Goal: Information Seeking & Learning: Learn about a topic

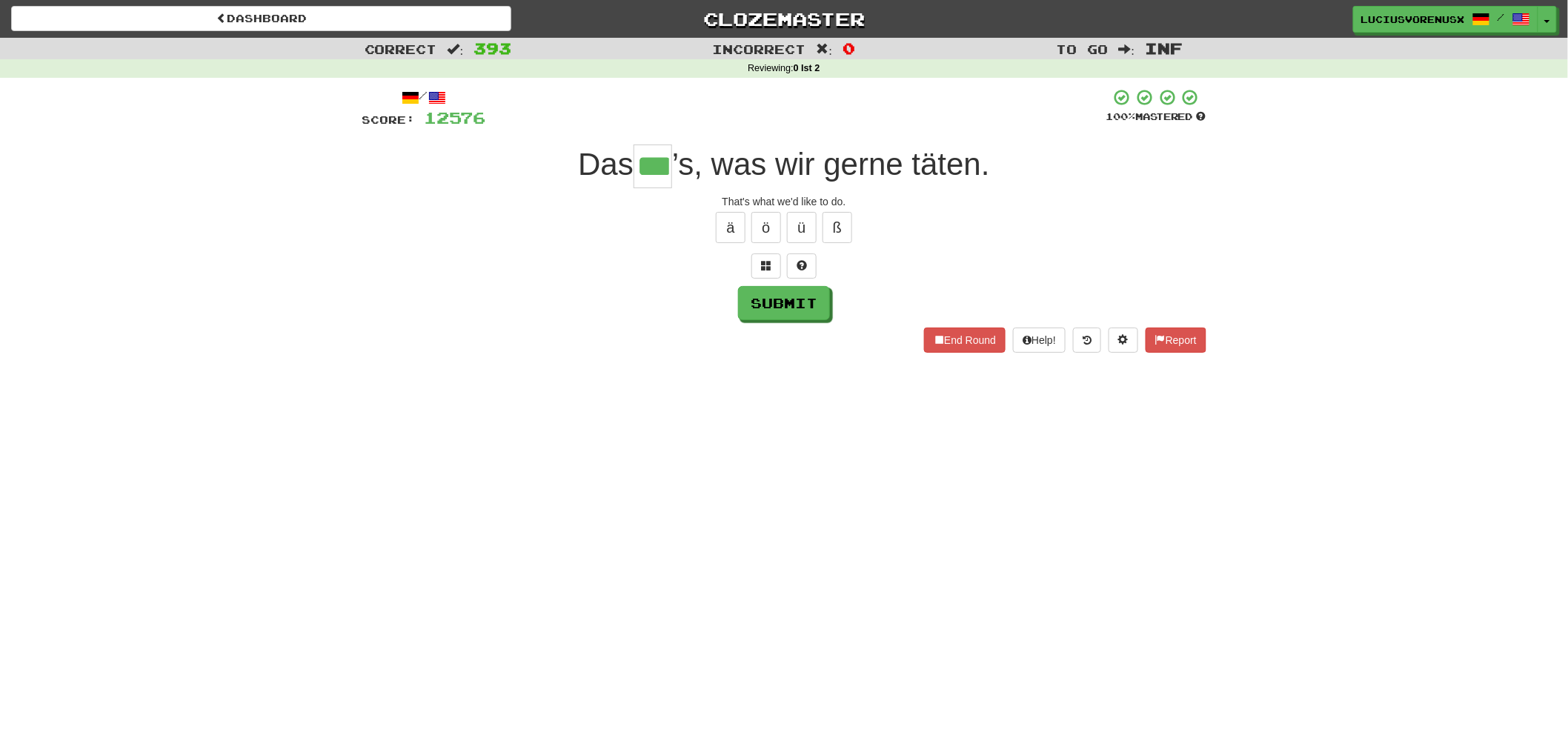
type input "***"
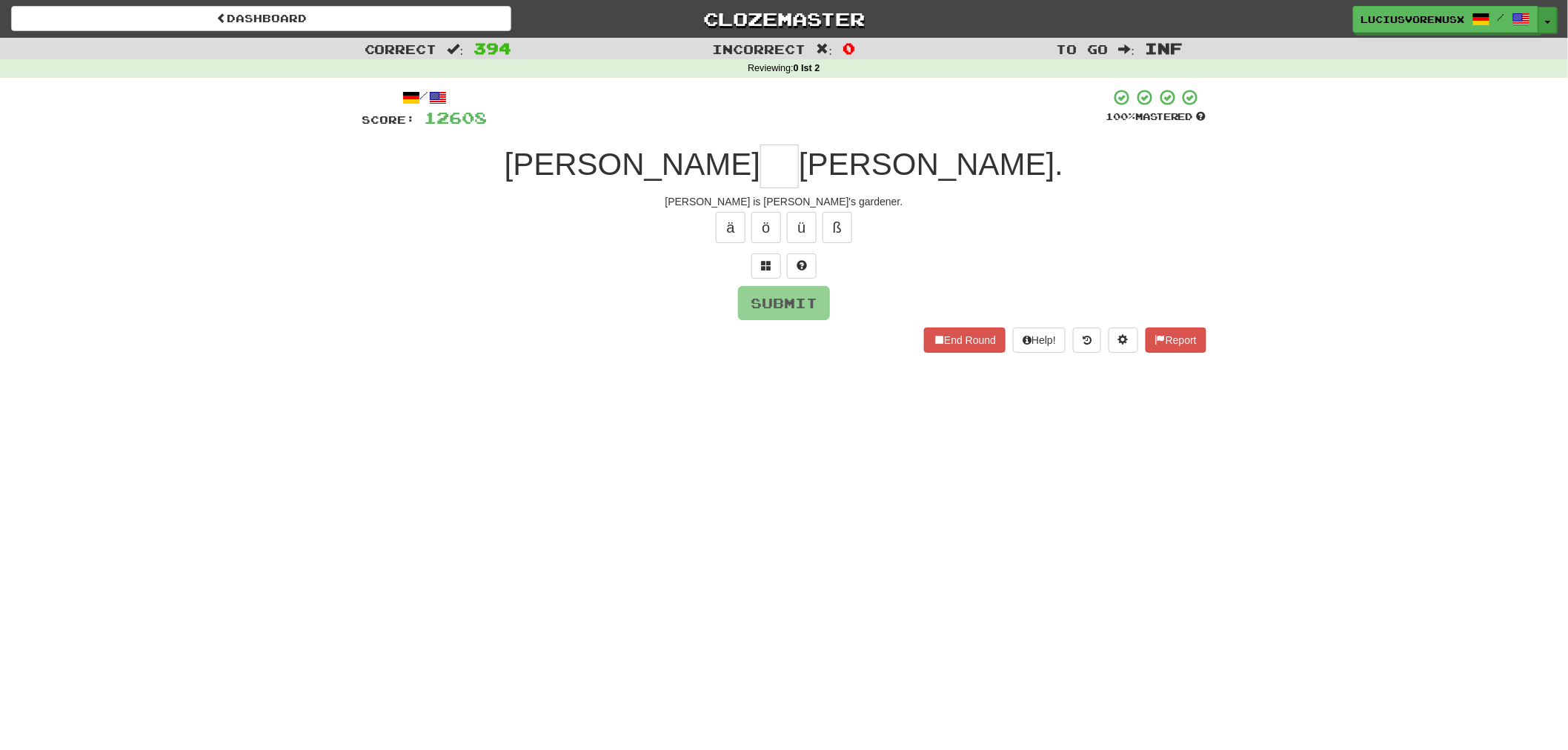
click at [1556, 14] on button "Toggle Dropdown" at bounding box center [1548, 20] width 19 height 27
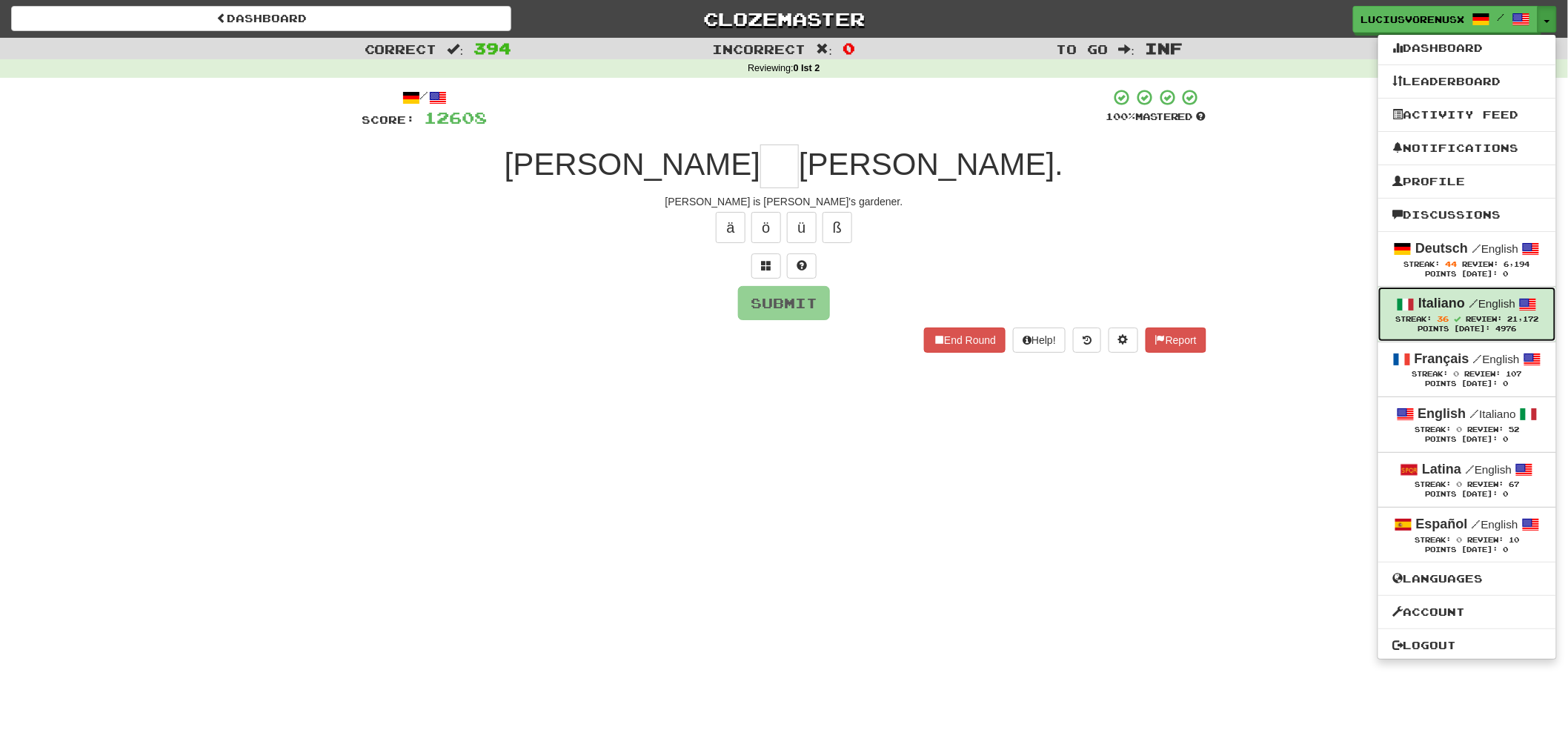
click at [1461, 306] on strong "Italiano" at bounding box center [1441, 302] width 46 height 14
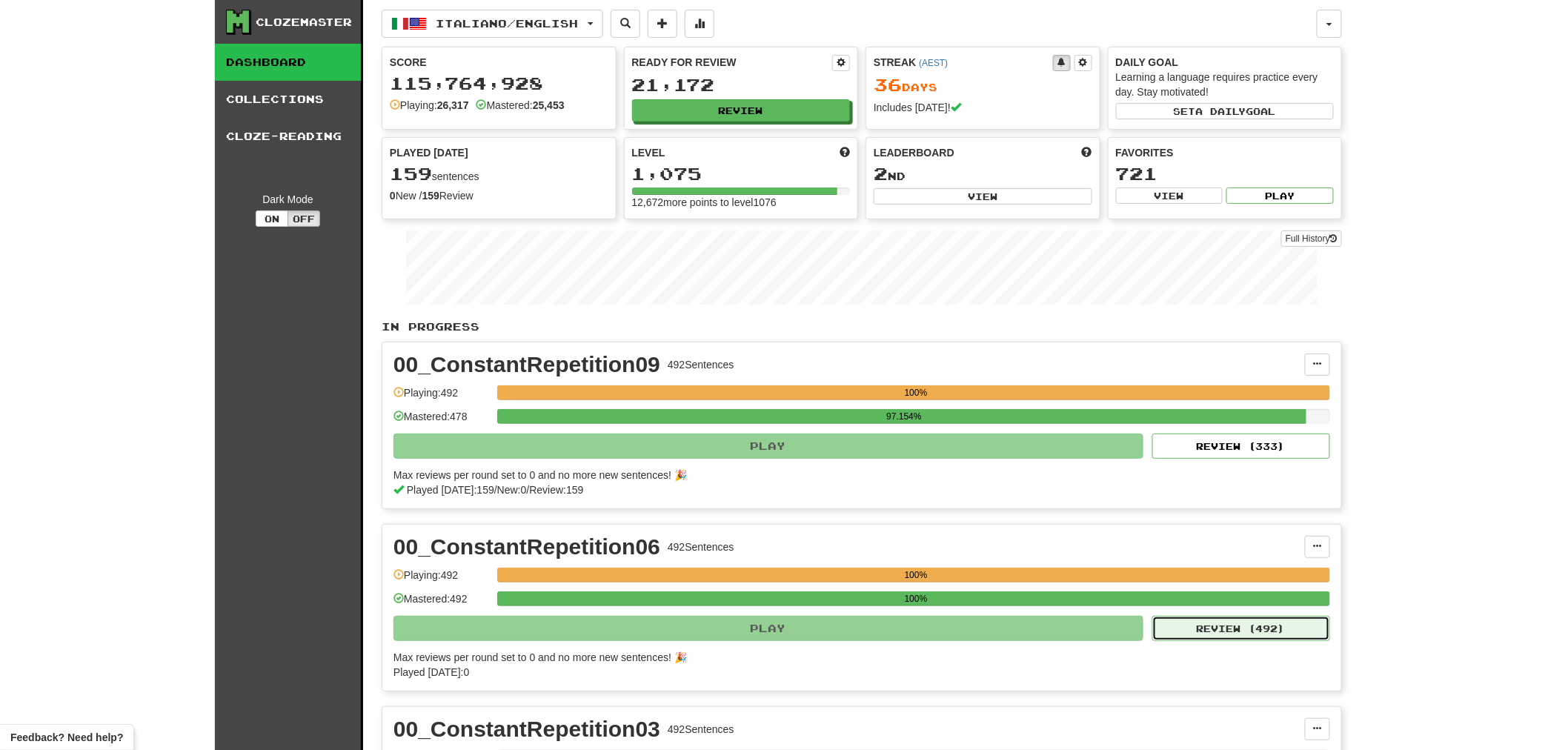
click at [1267, 618] on button "Review ( 492 )" at bounding box center [1241, 628] width 178 height 25
select select "********"
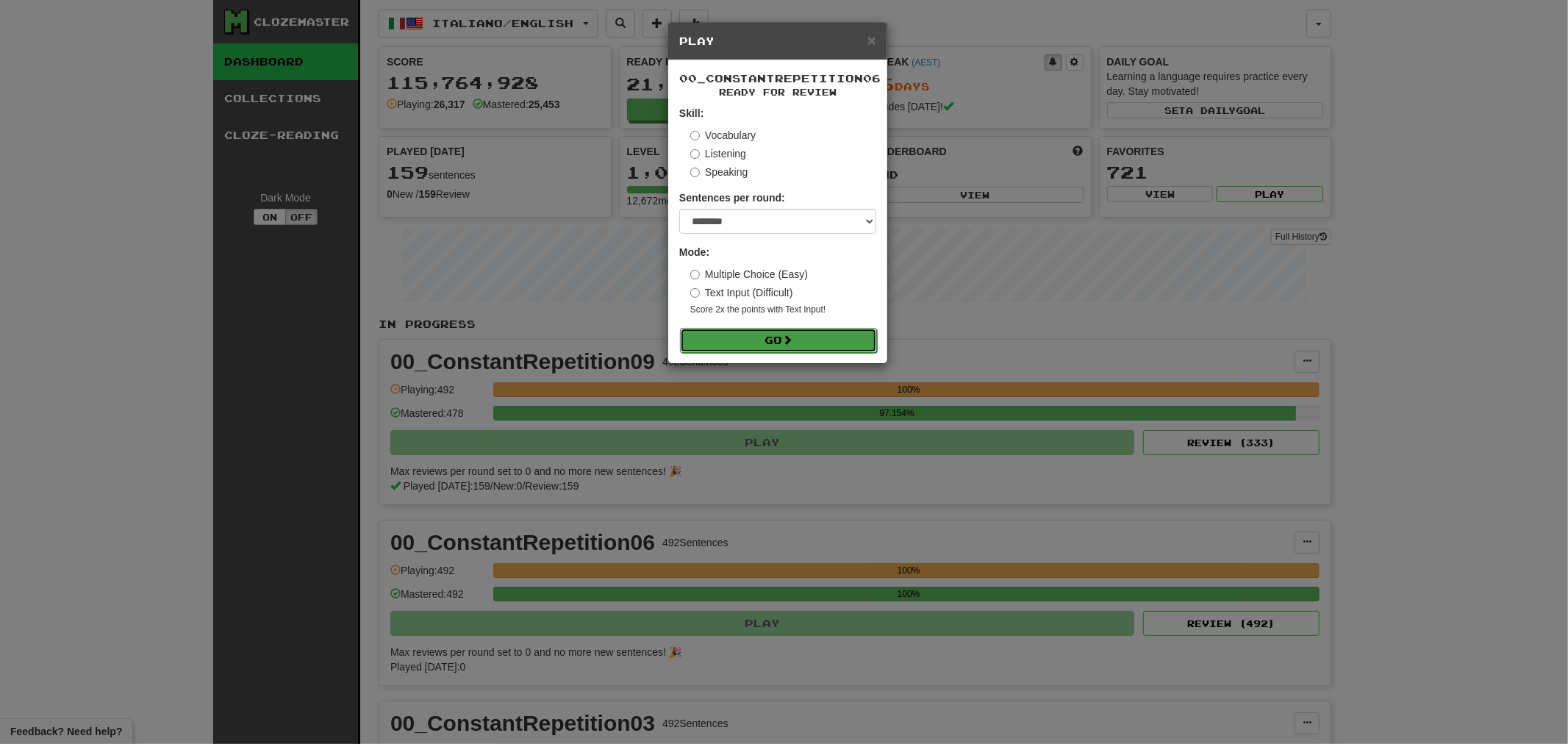
click at [792, 335] on span at bounding box center [787, 339] width 11 height 11
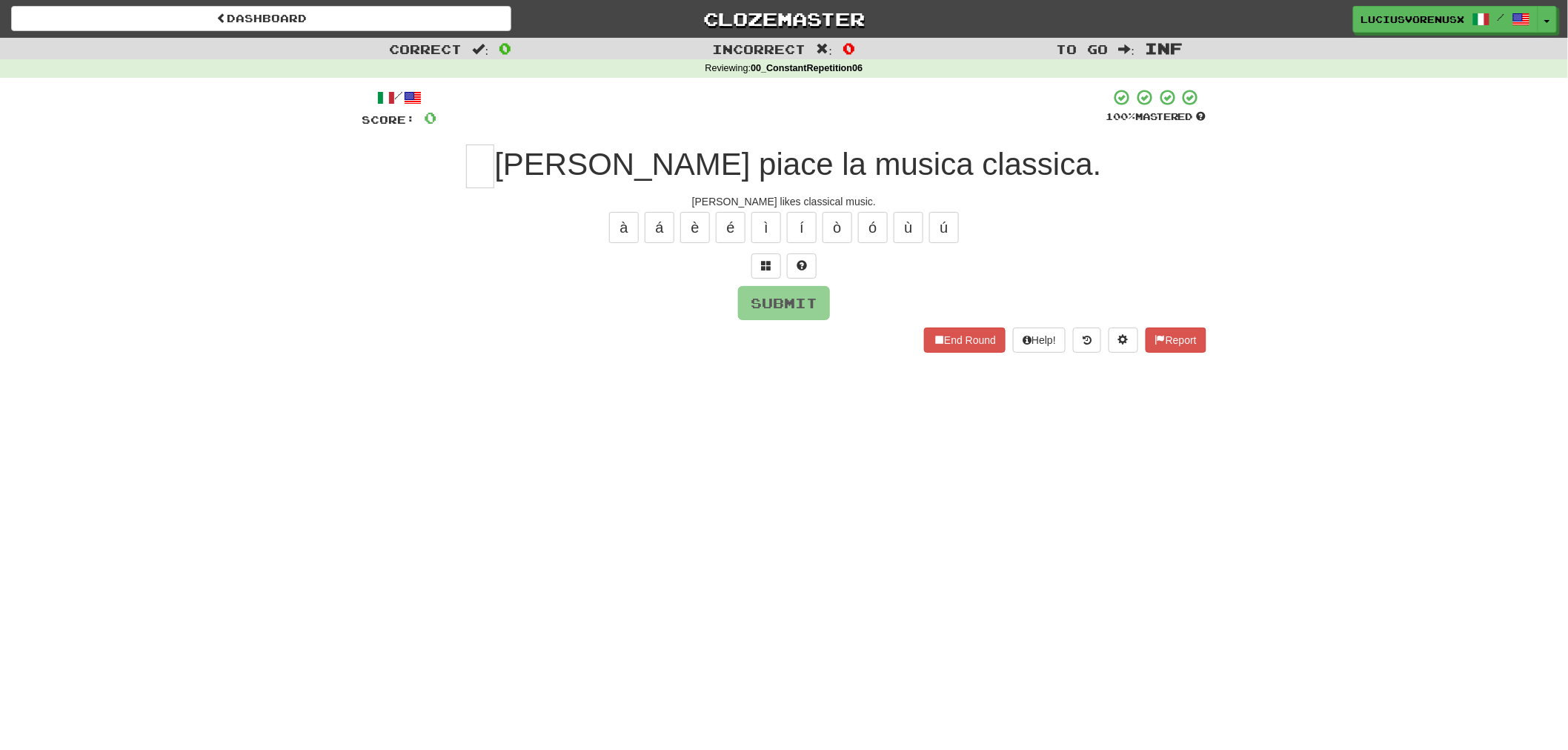
click at [126, 485] on div "Dashboard Clozemaster [PERSON_NAME] / Toggle Dropdown Dashboard Leaderboard Act…" at bounding box center [784, 375] width 1568 height 750
click at [494, 163] on input "text" at bounding box center [480, 166] width 28 height 43
type input "*"
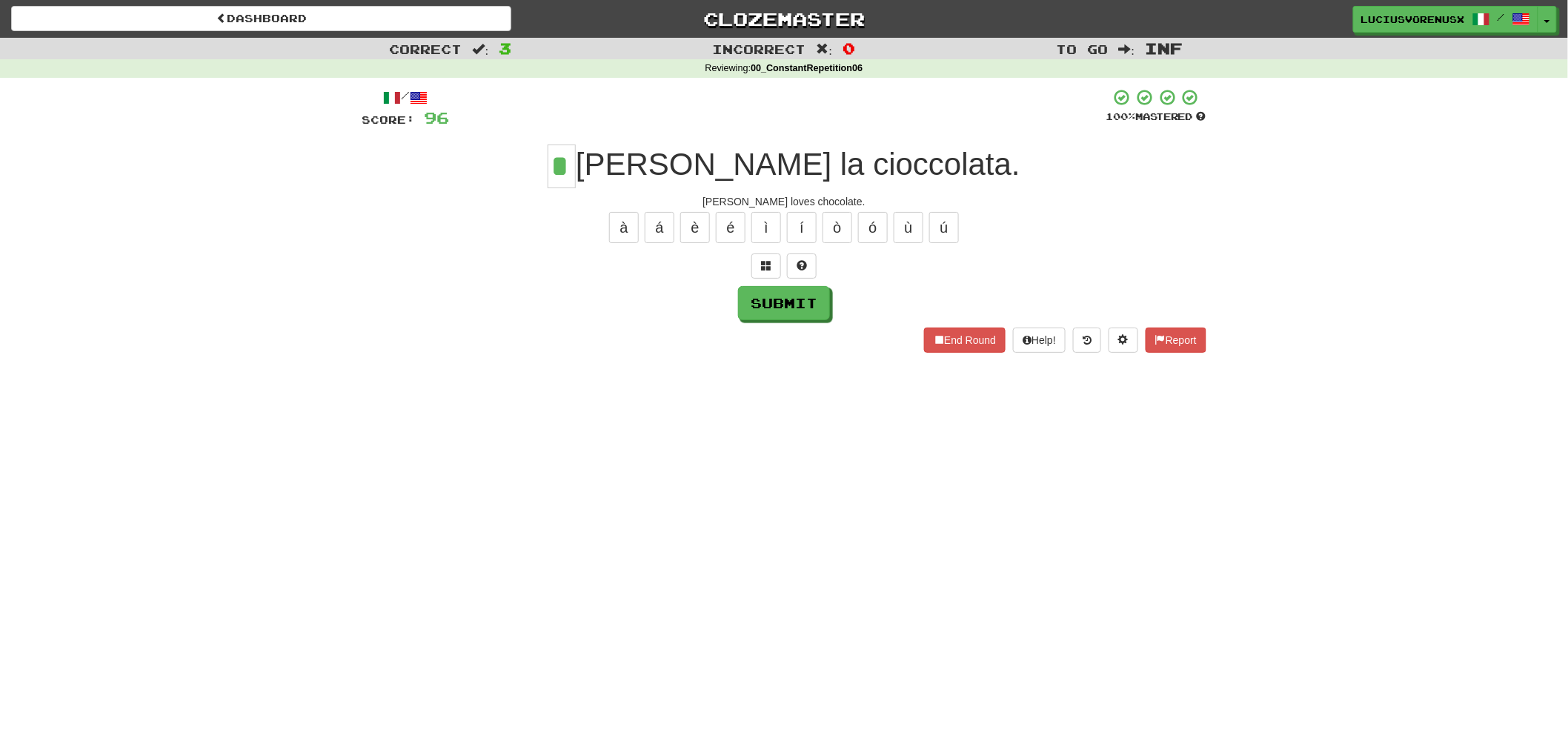
type input "*"
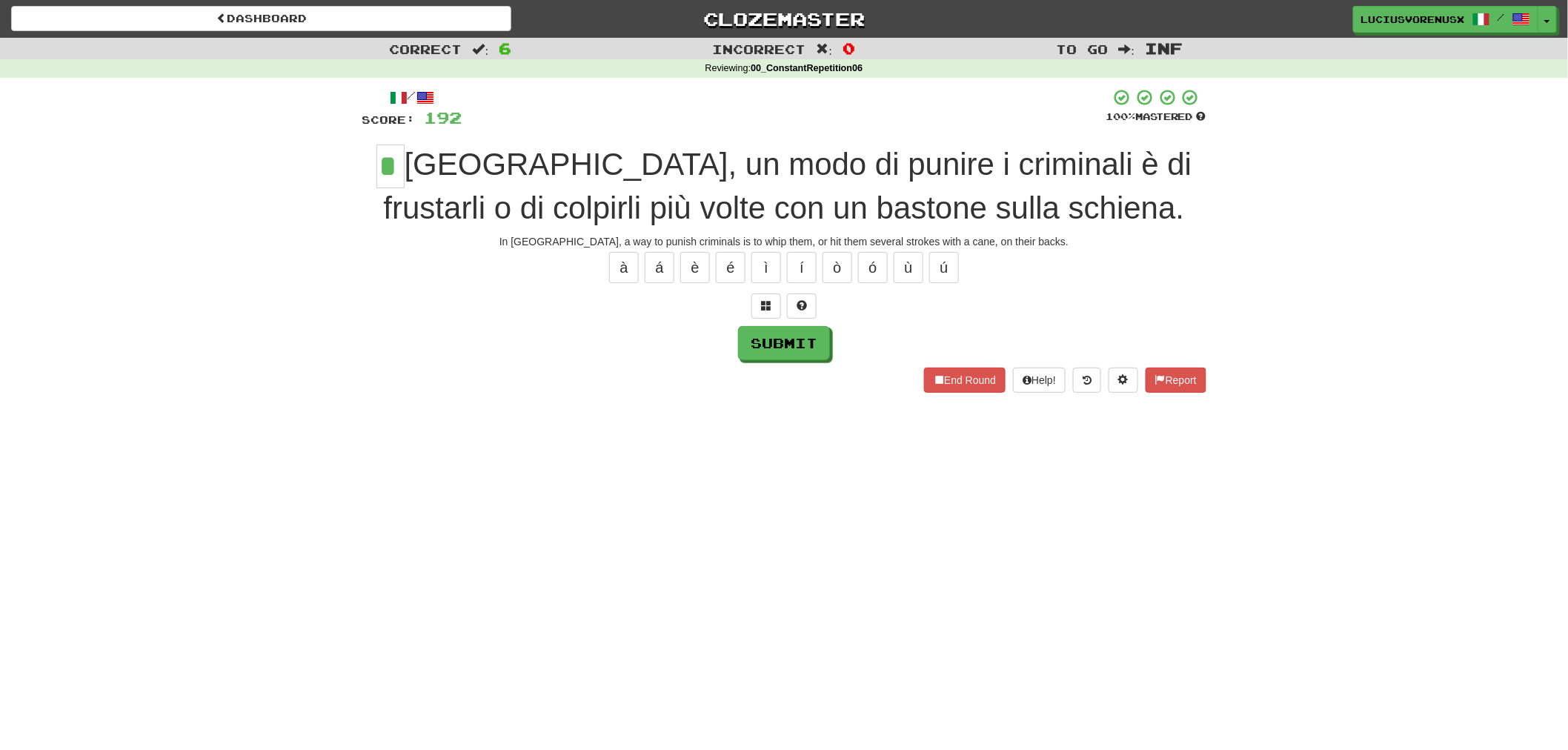
type input "*"
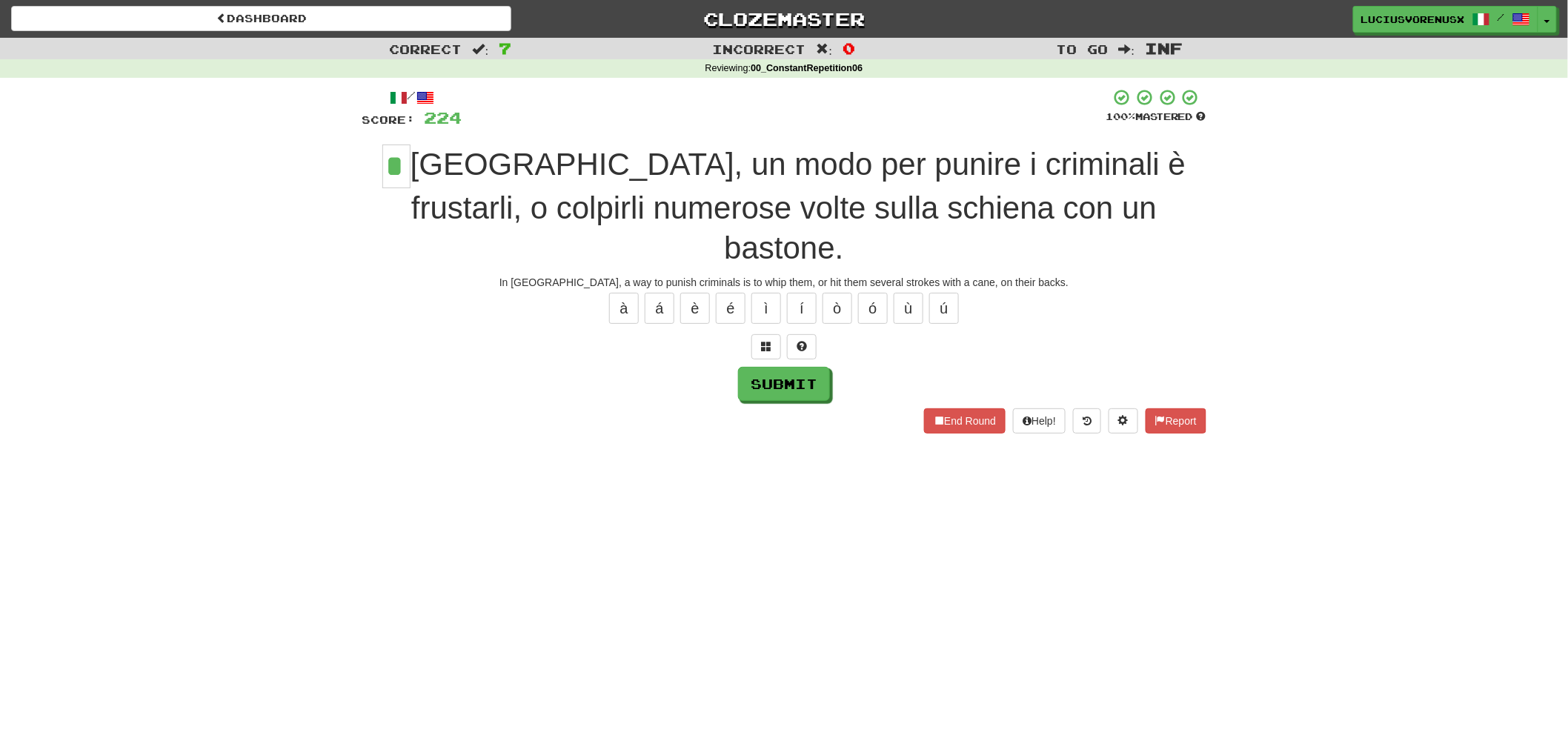
type input "*"
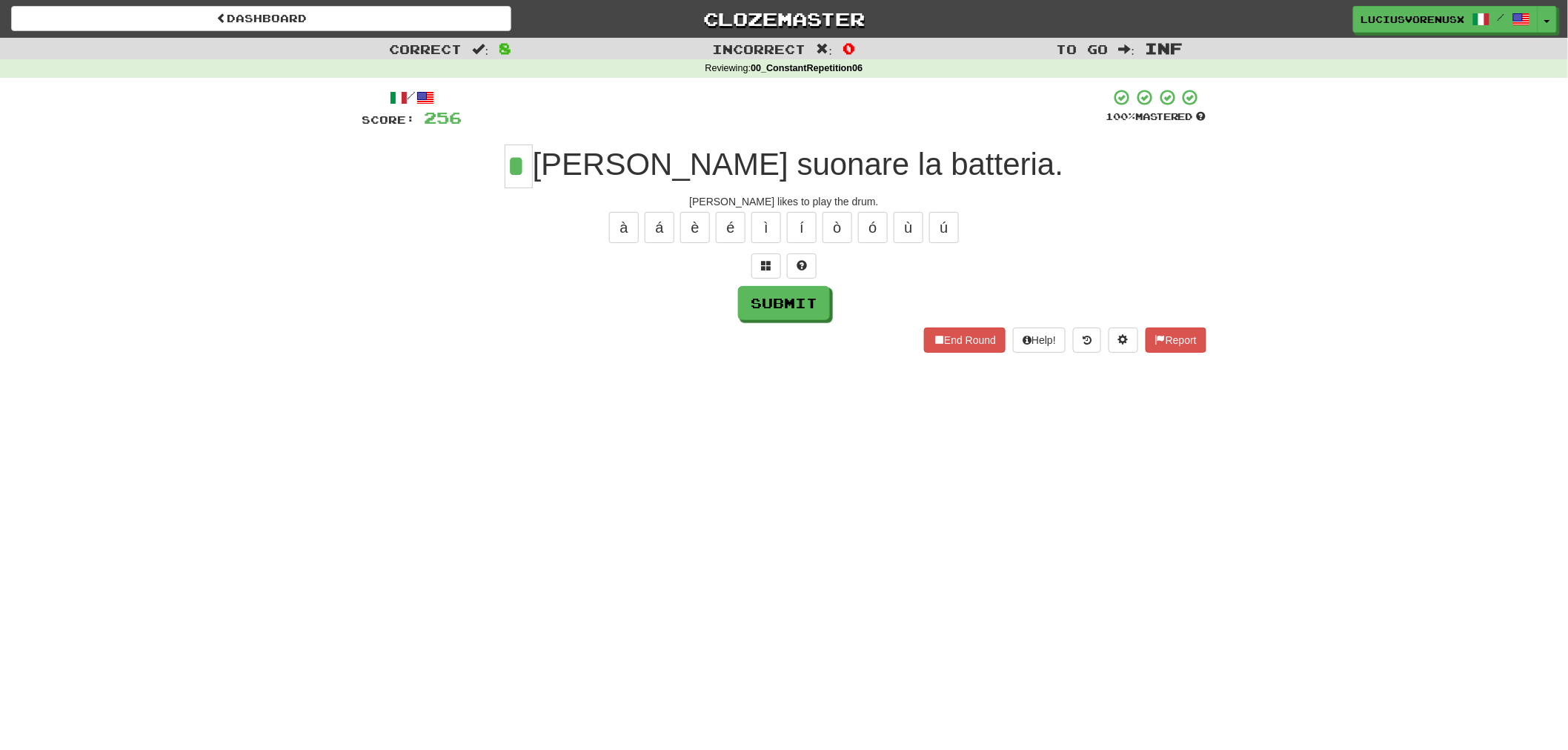
type input "*"
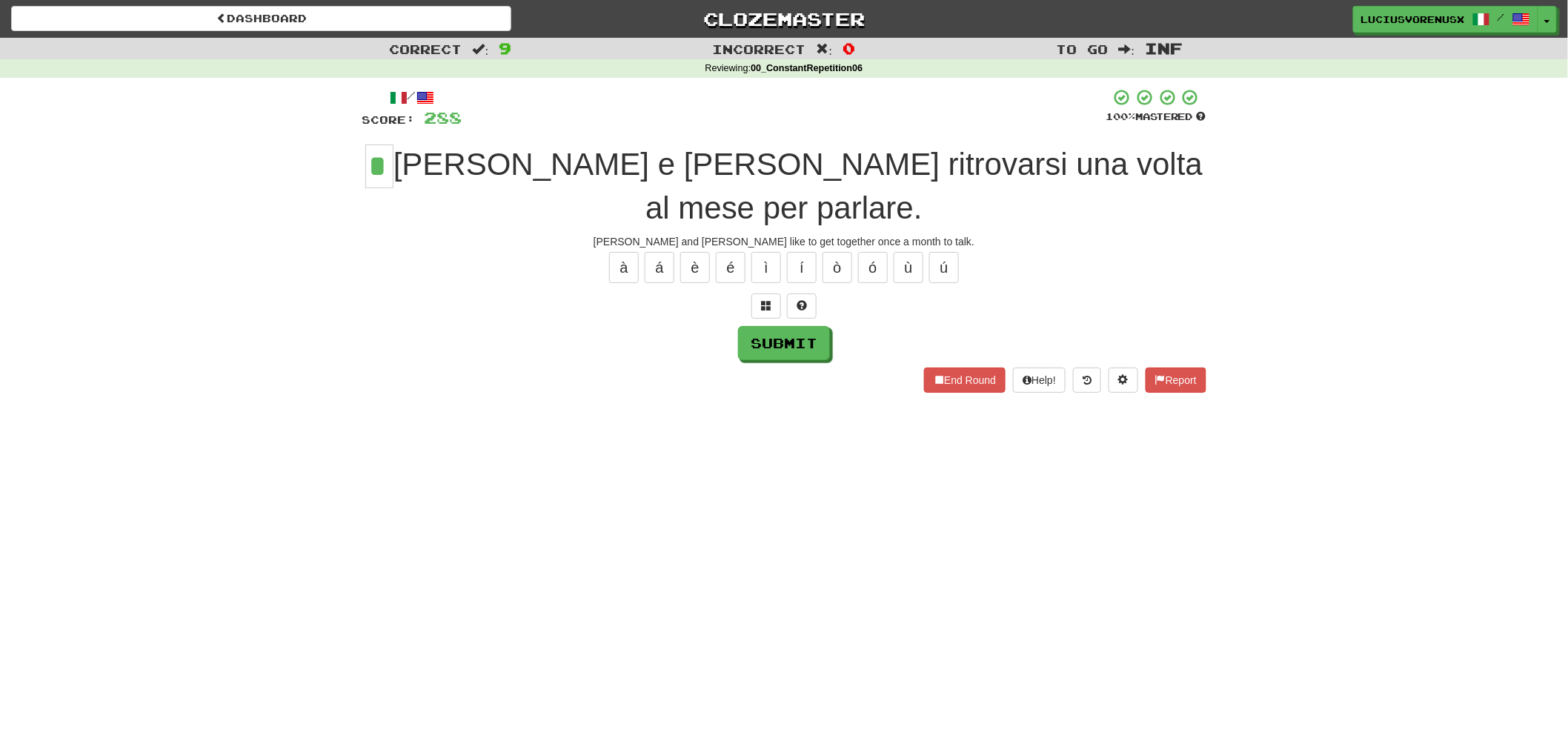
type input "*"
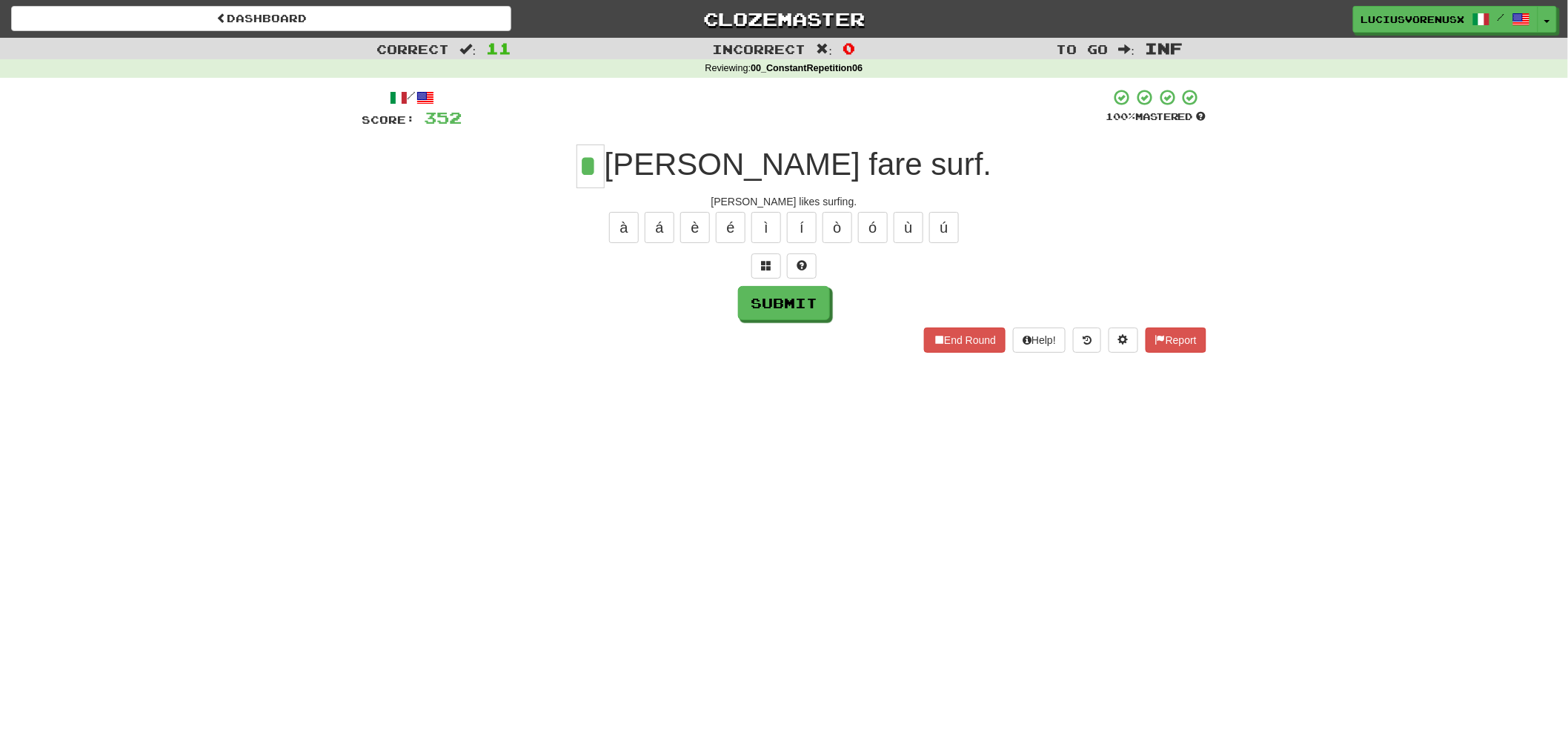
type input "*"
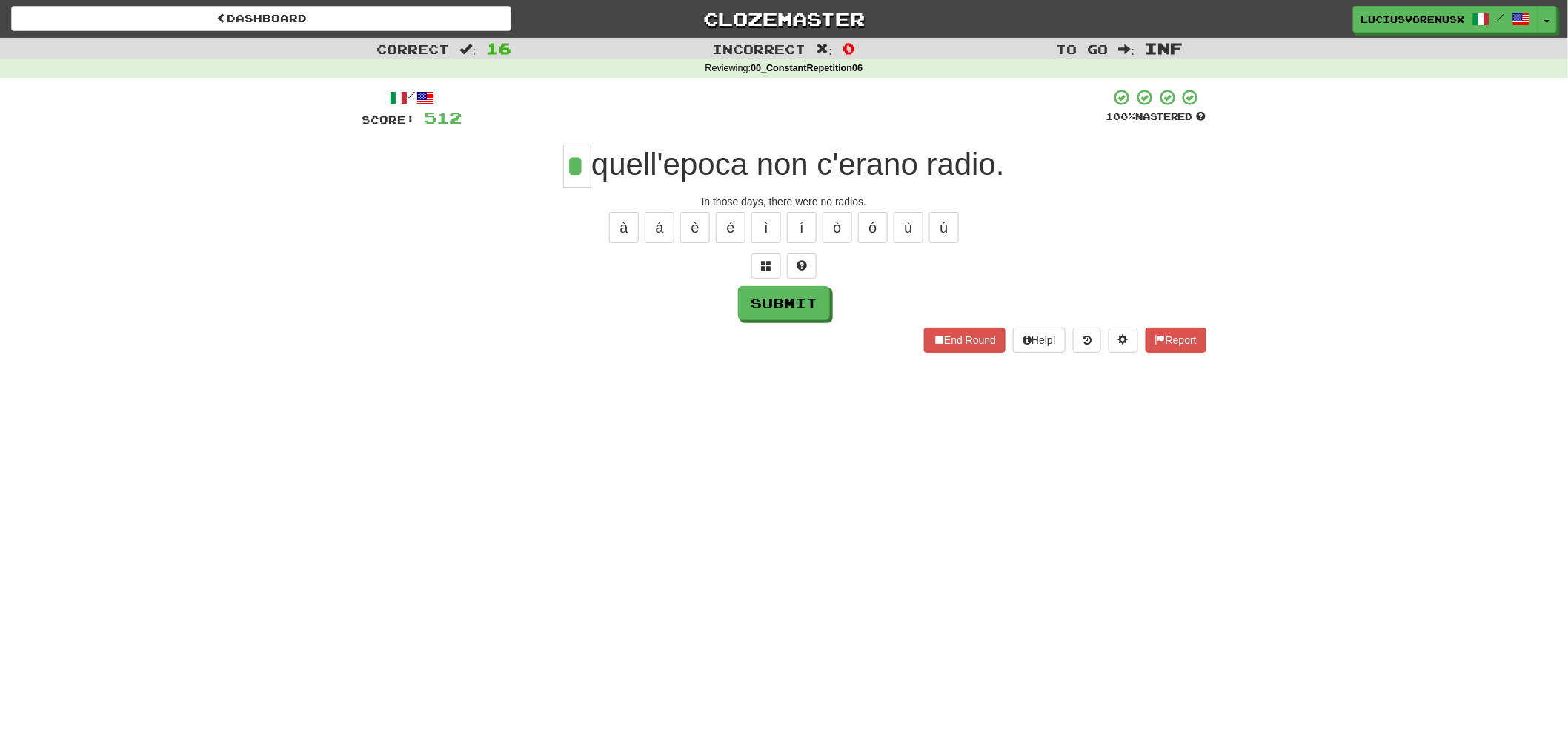
type input "*"
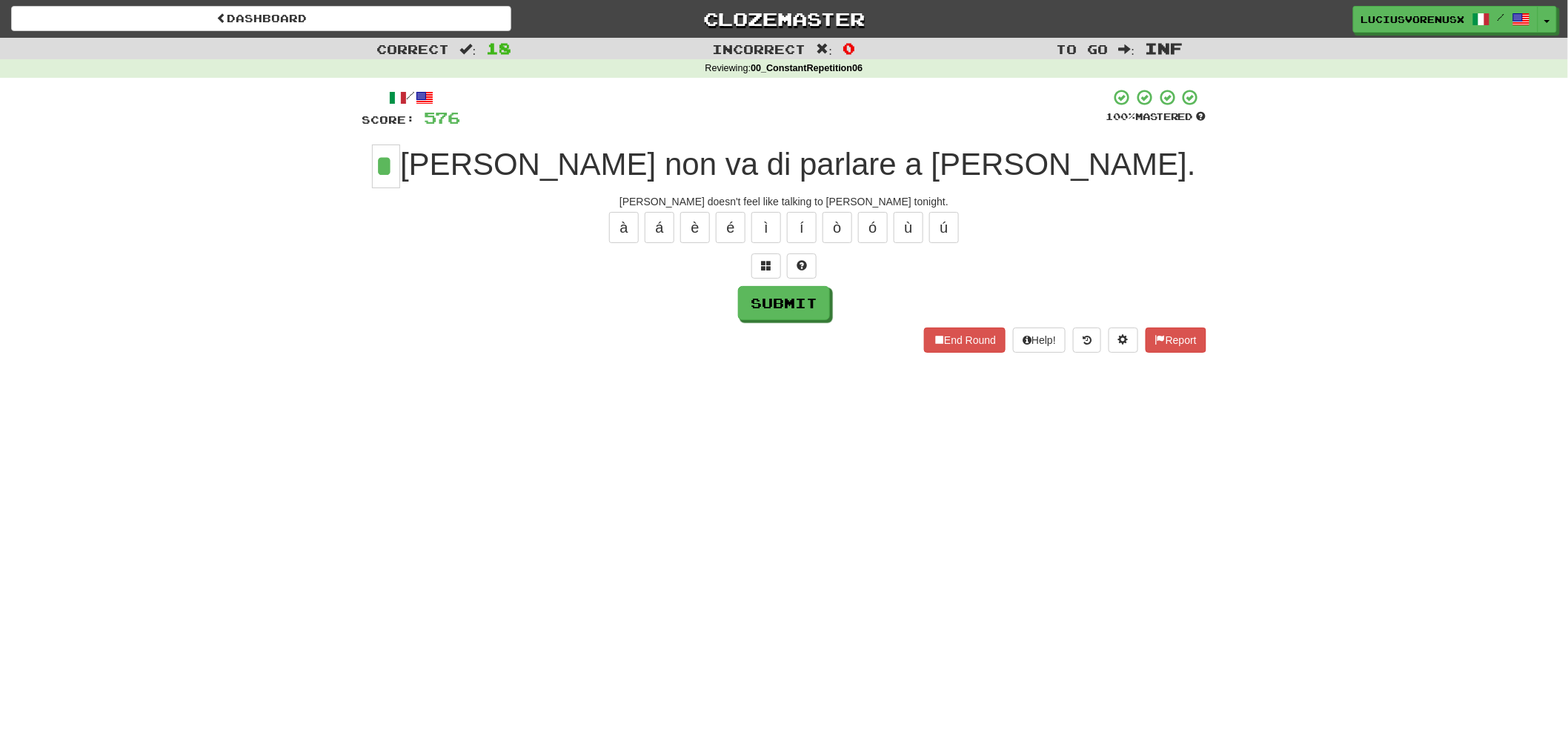
type input "*"
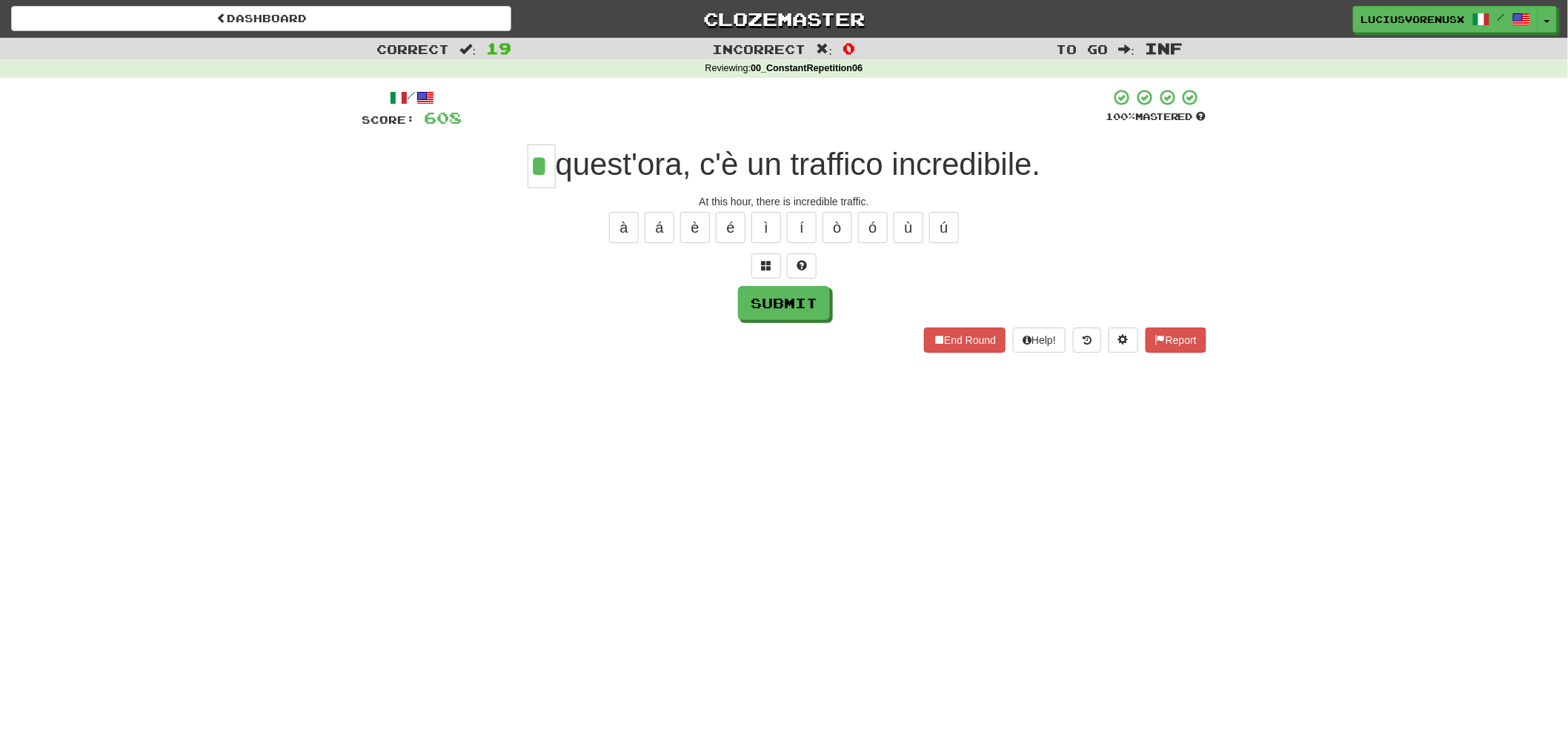
type input "*"
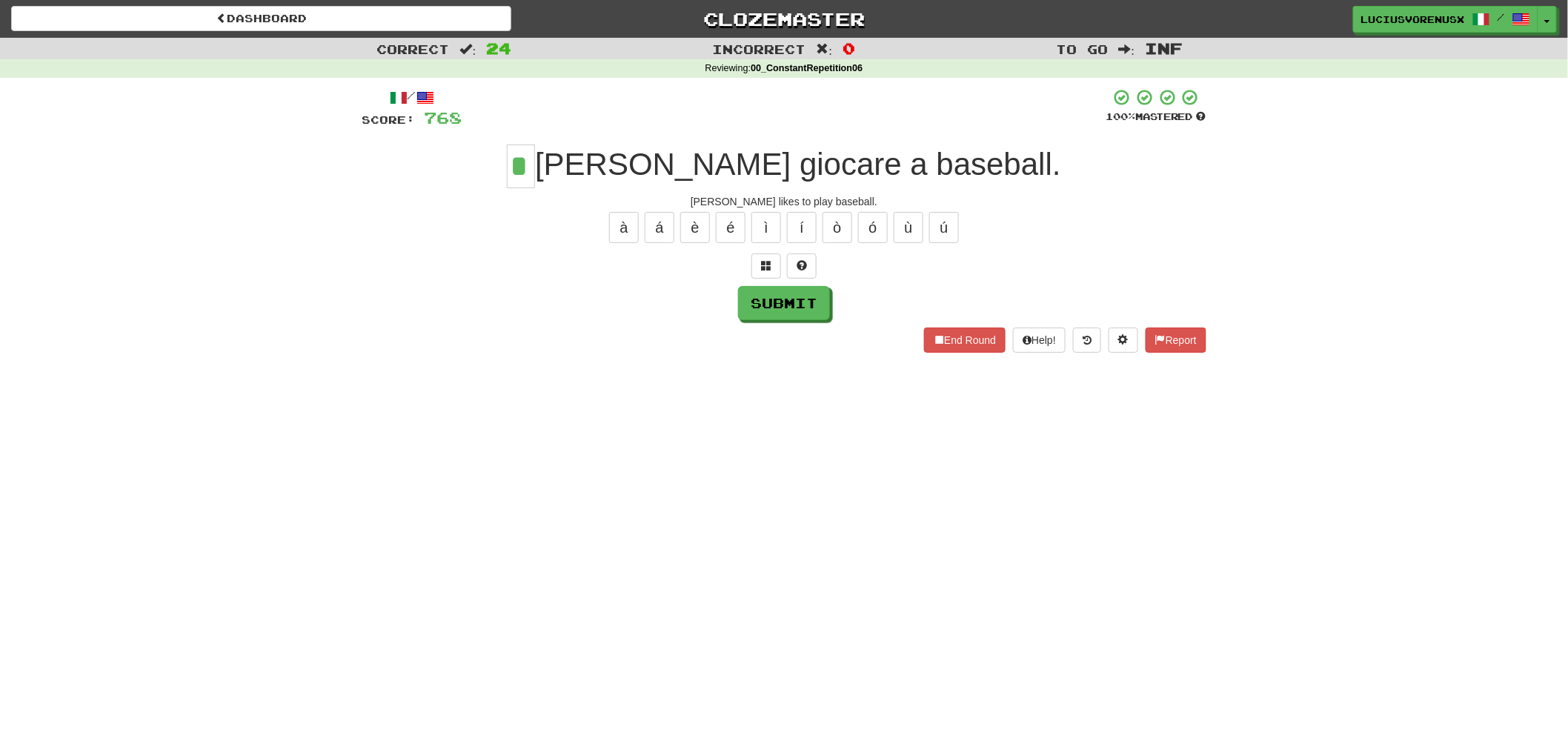
type input "*"
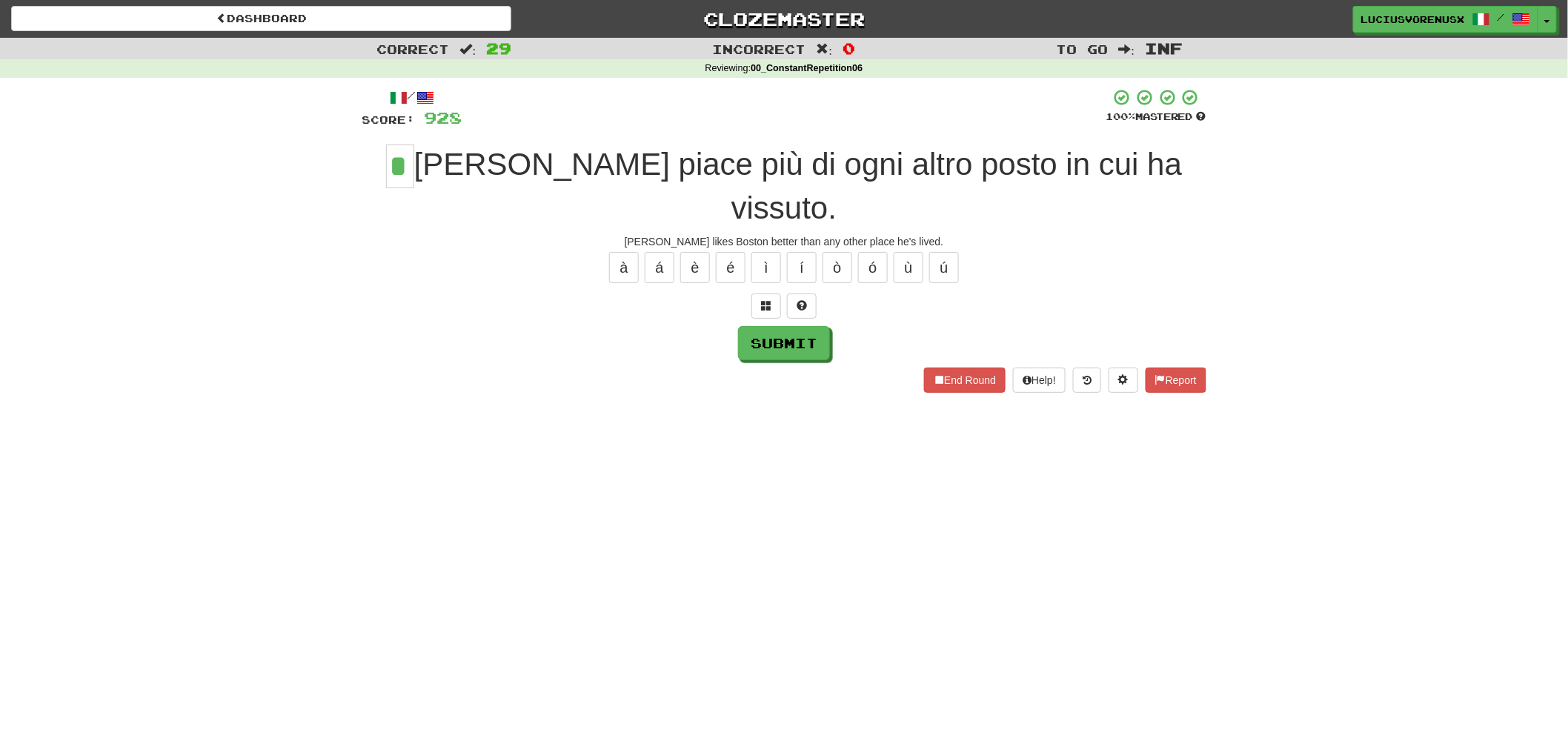
type input "*"
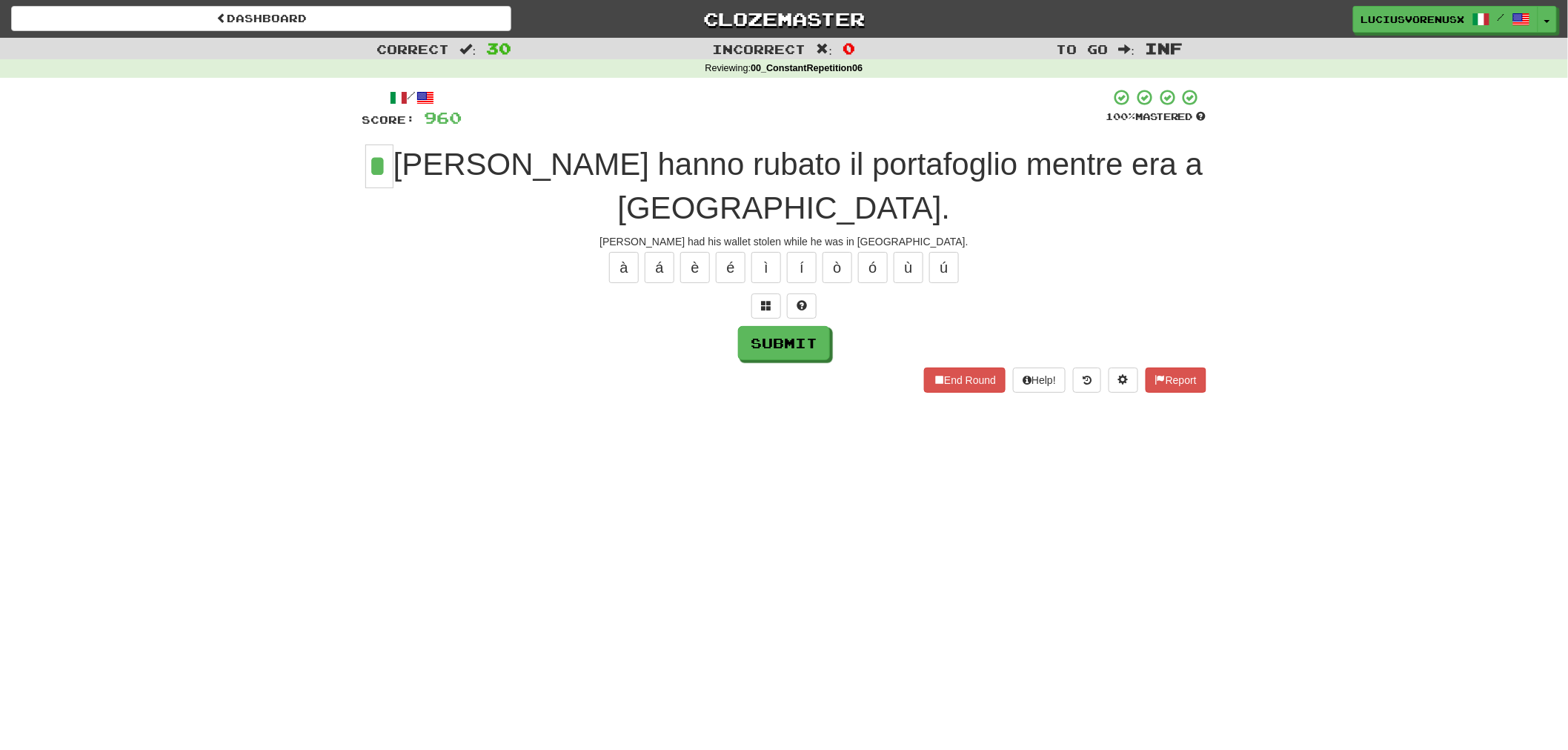
type input "*"
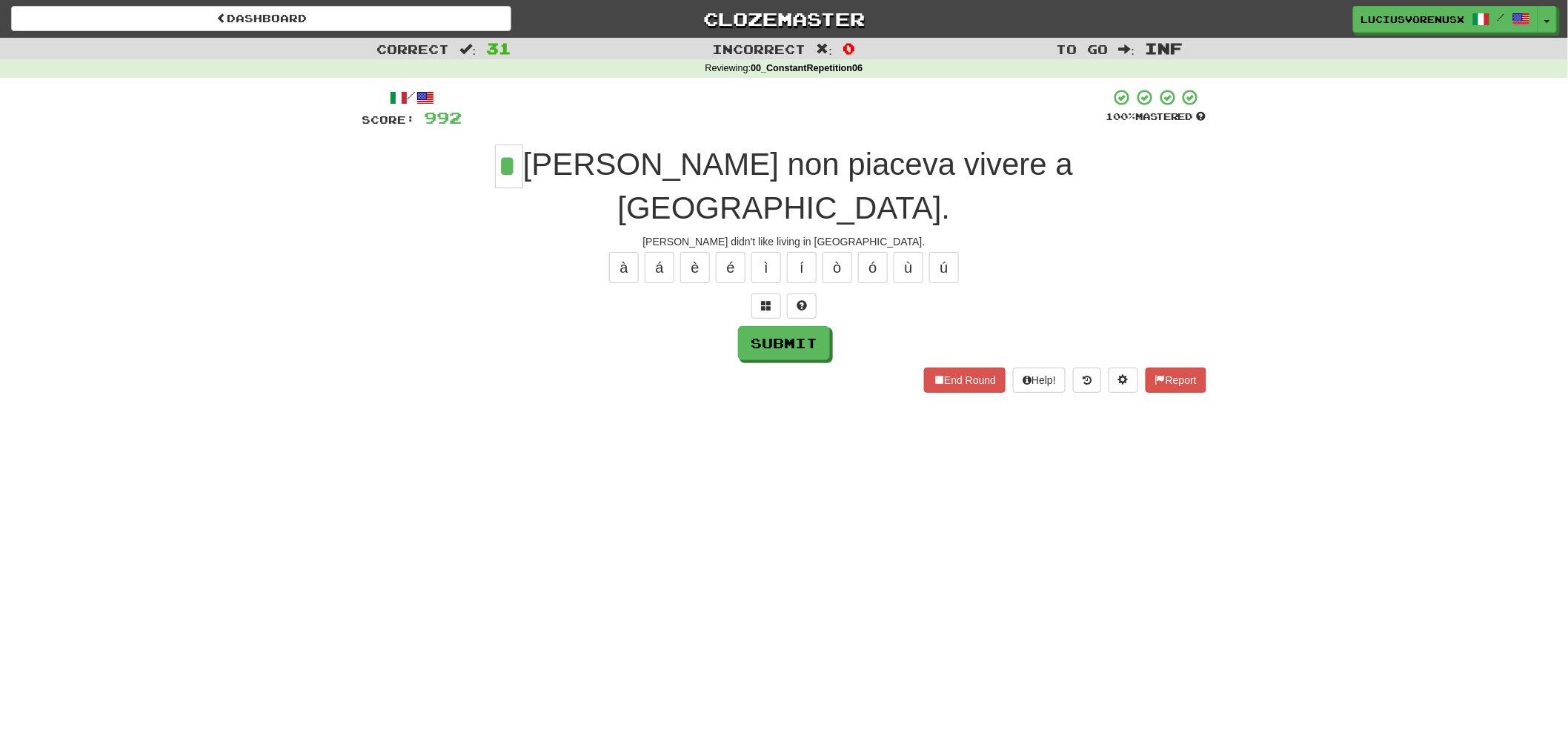
type input "*"
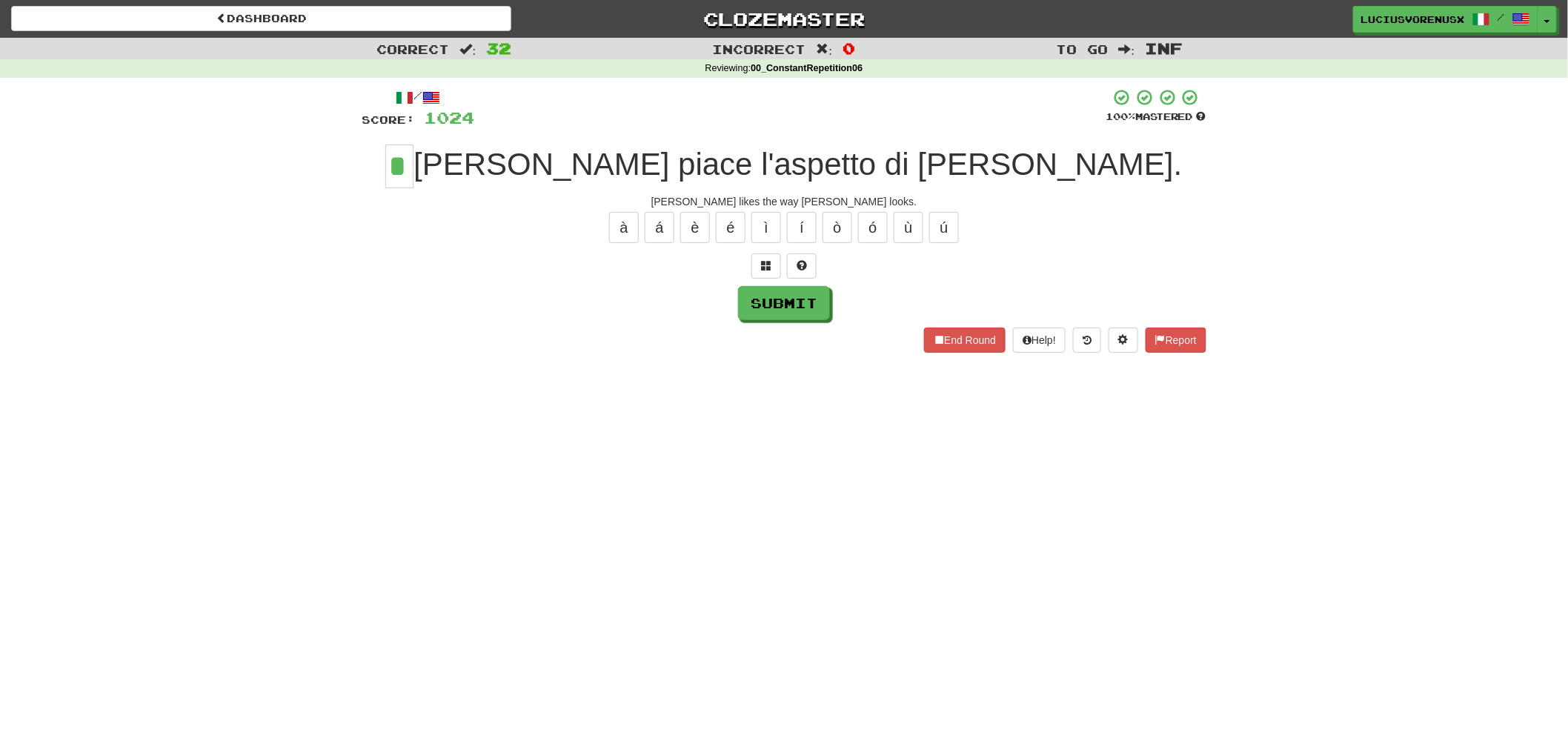
type input "*"
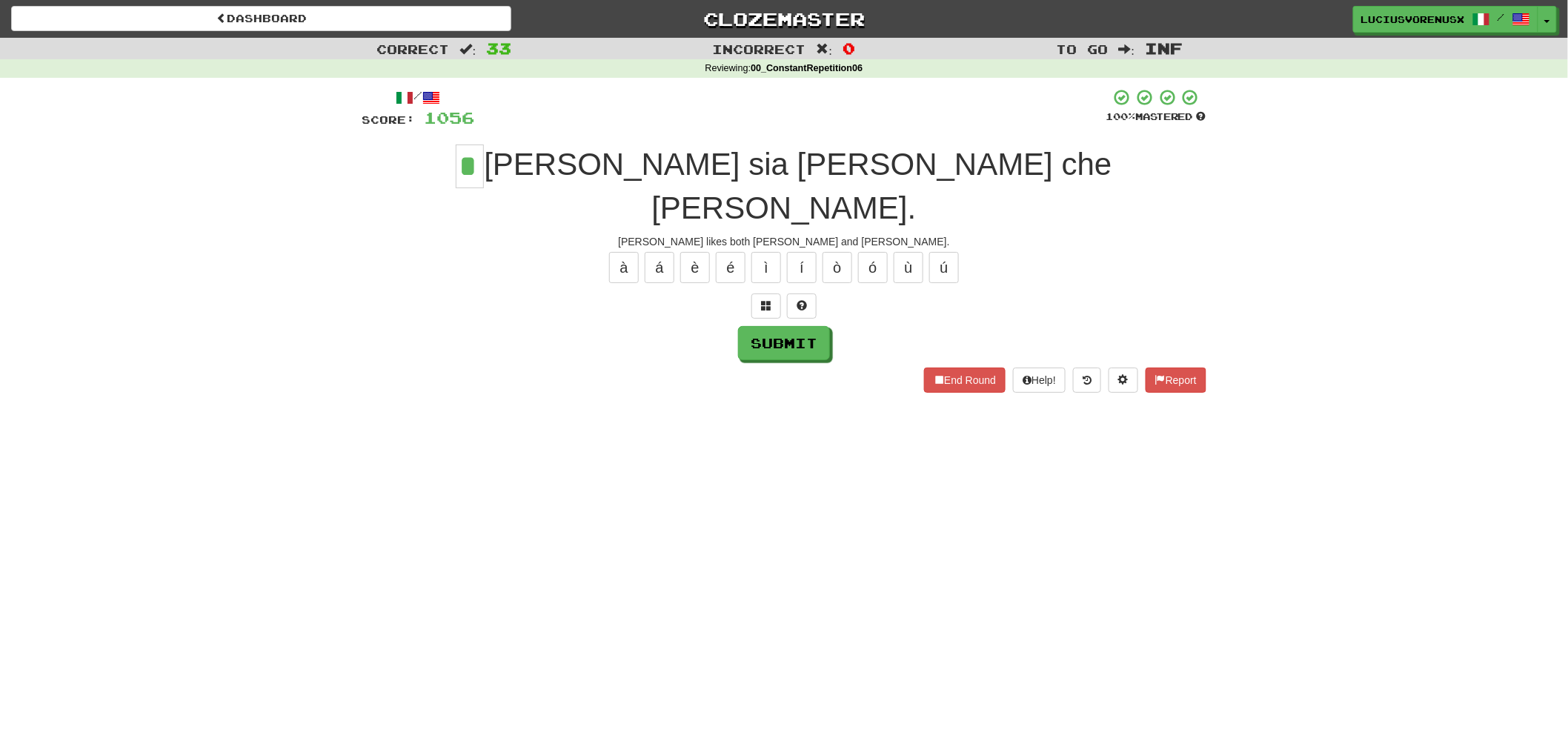
type input "*"
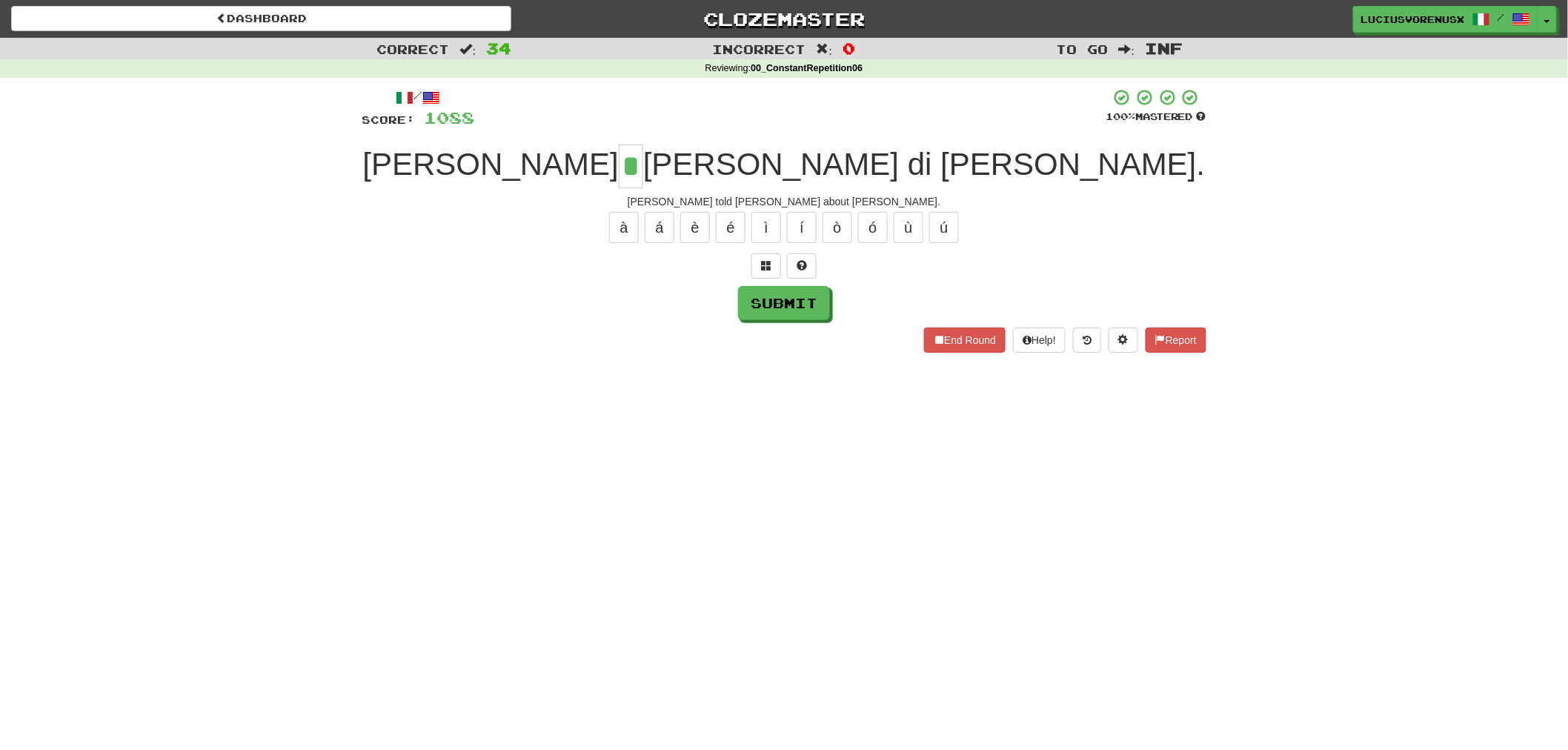
type input "*"
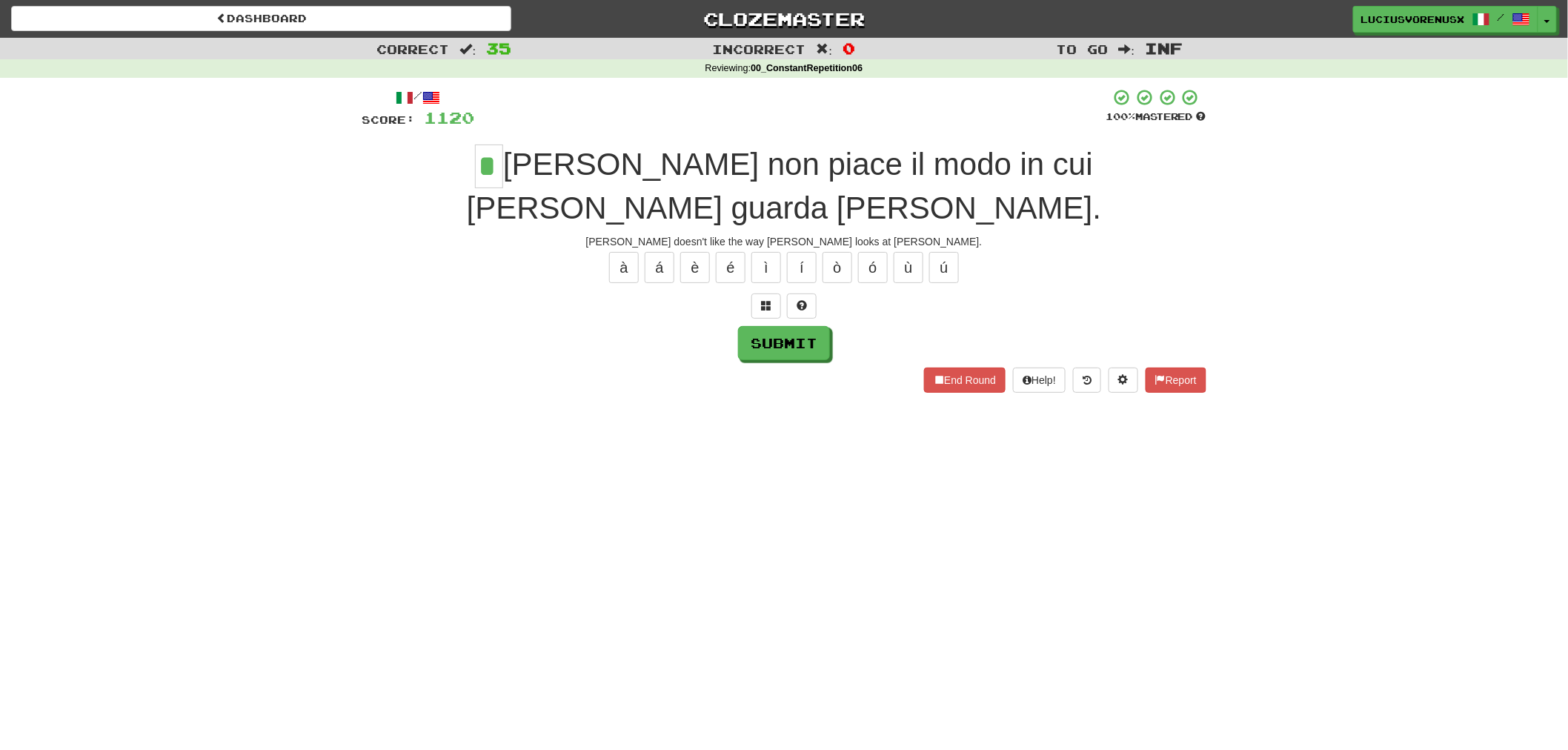
type input "*"
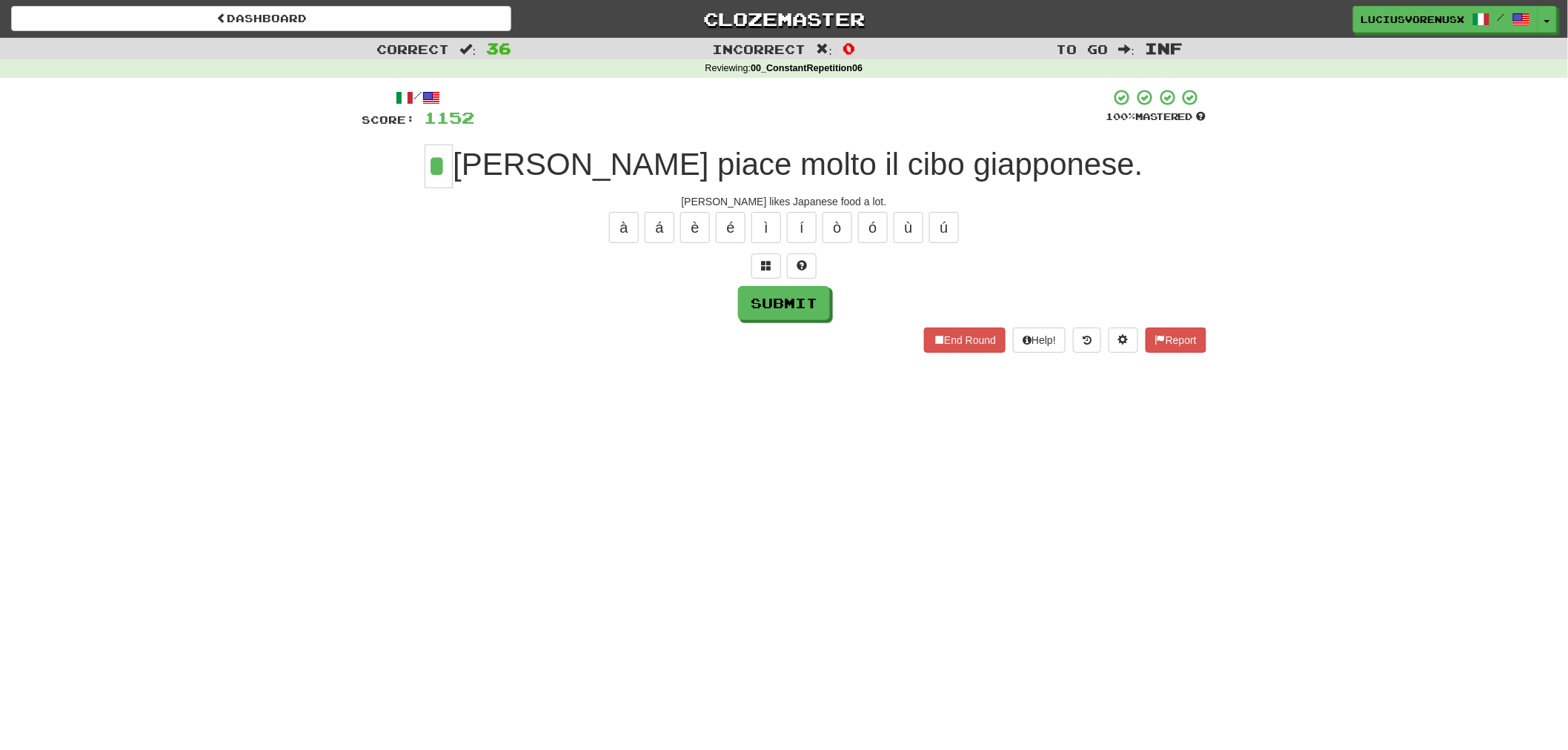
type input "*"
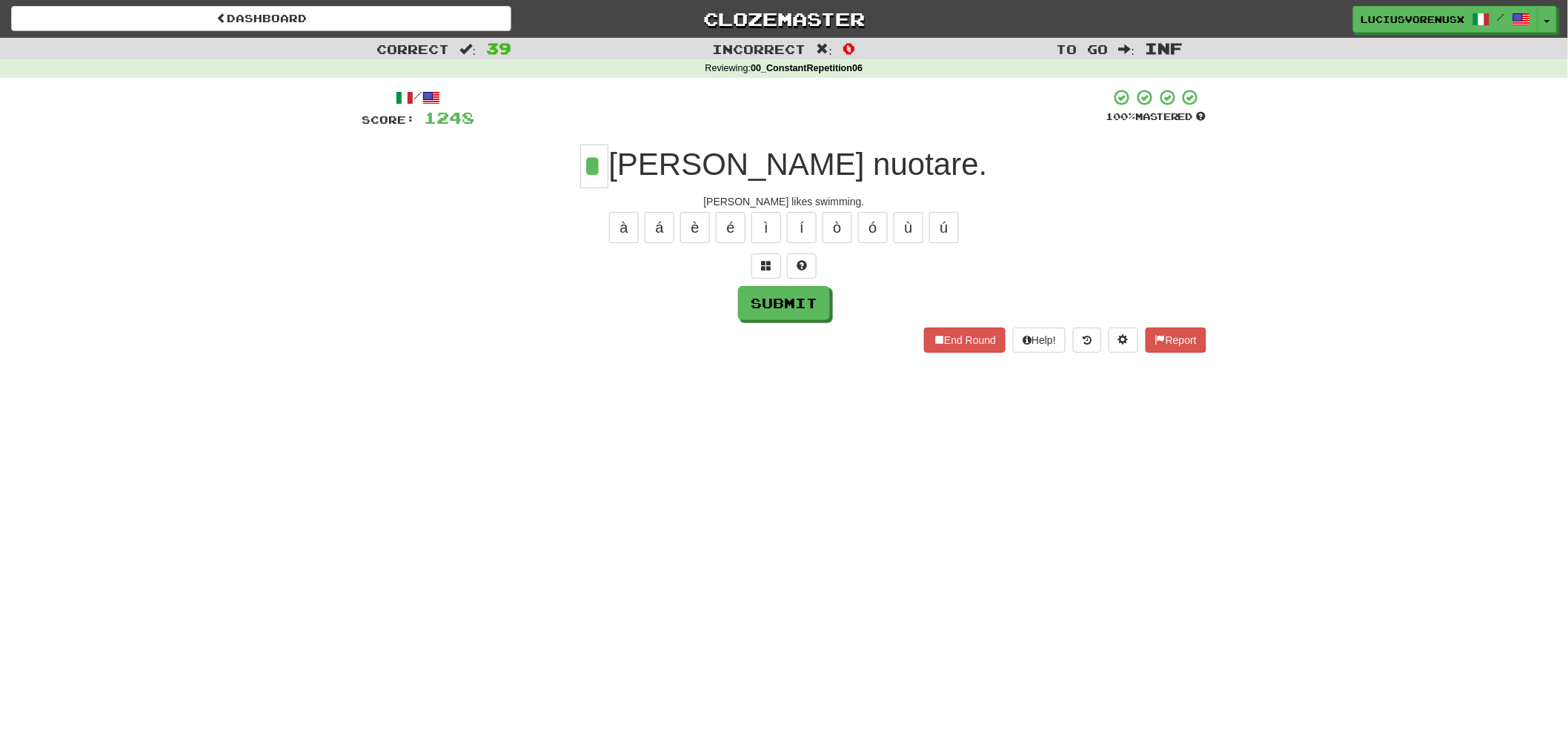
type input "*"
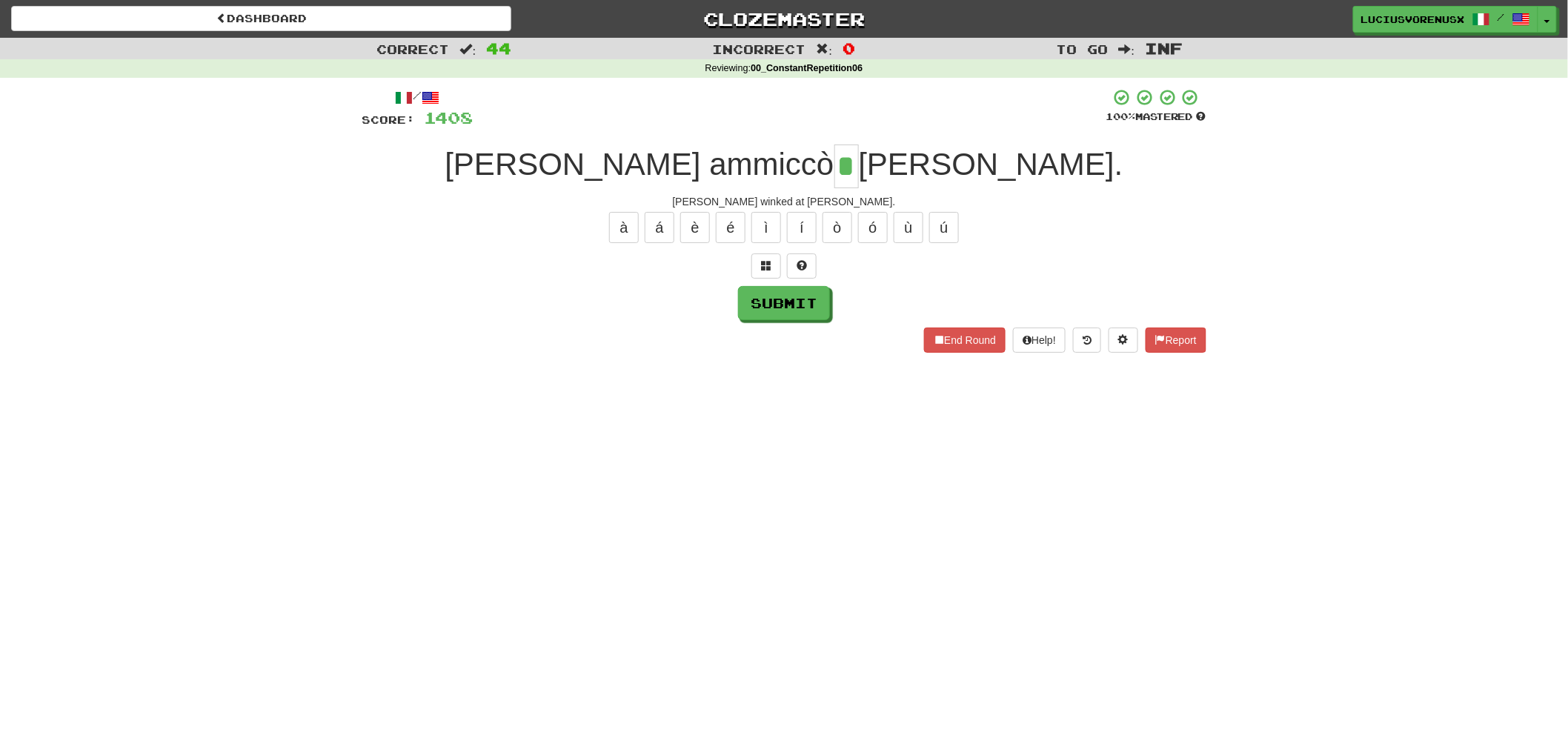
type input "*"
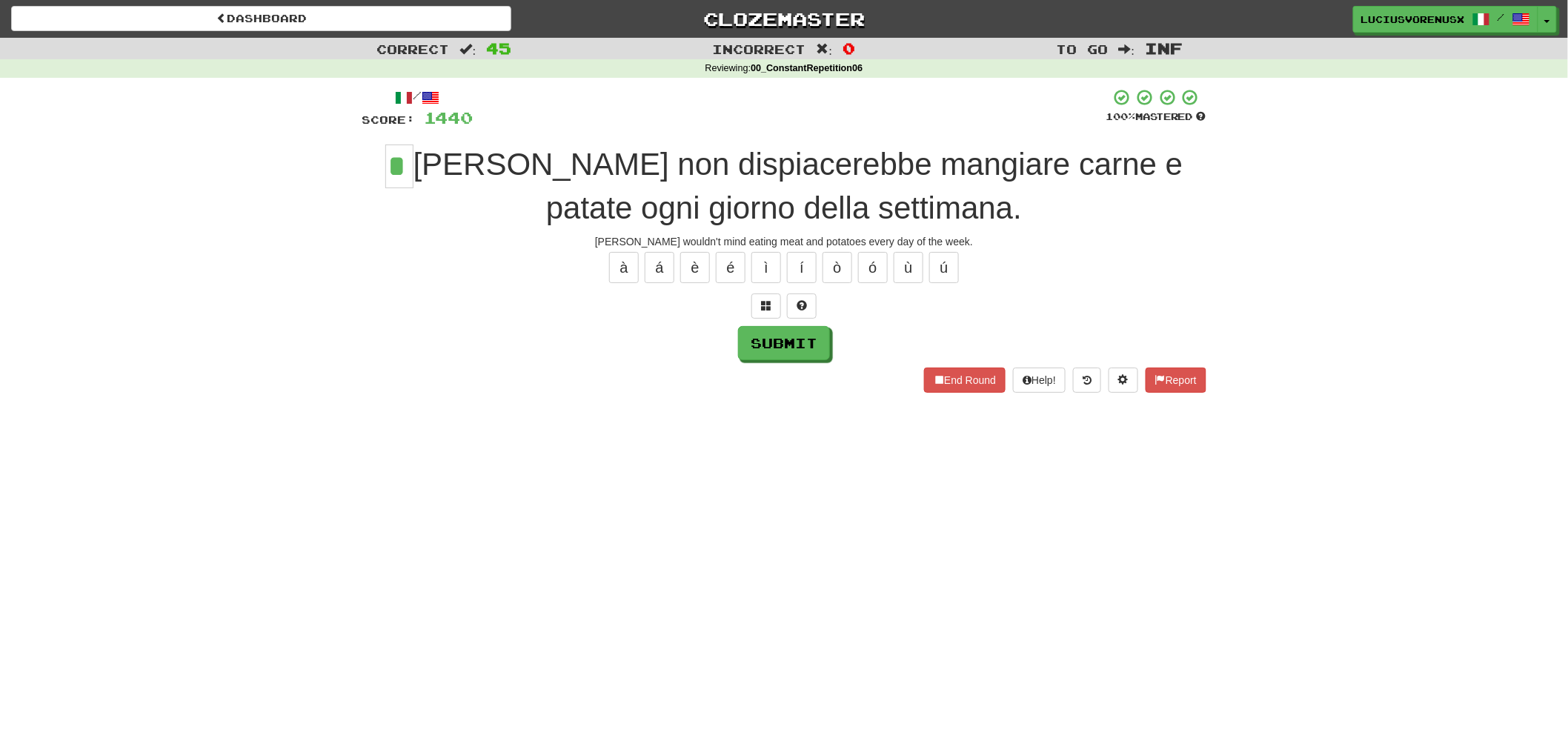
type input "*"
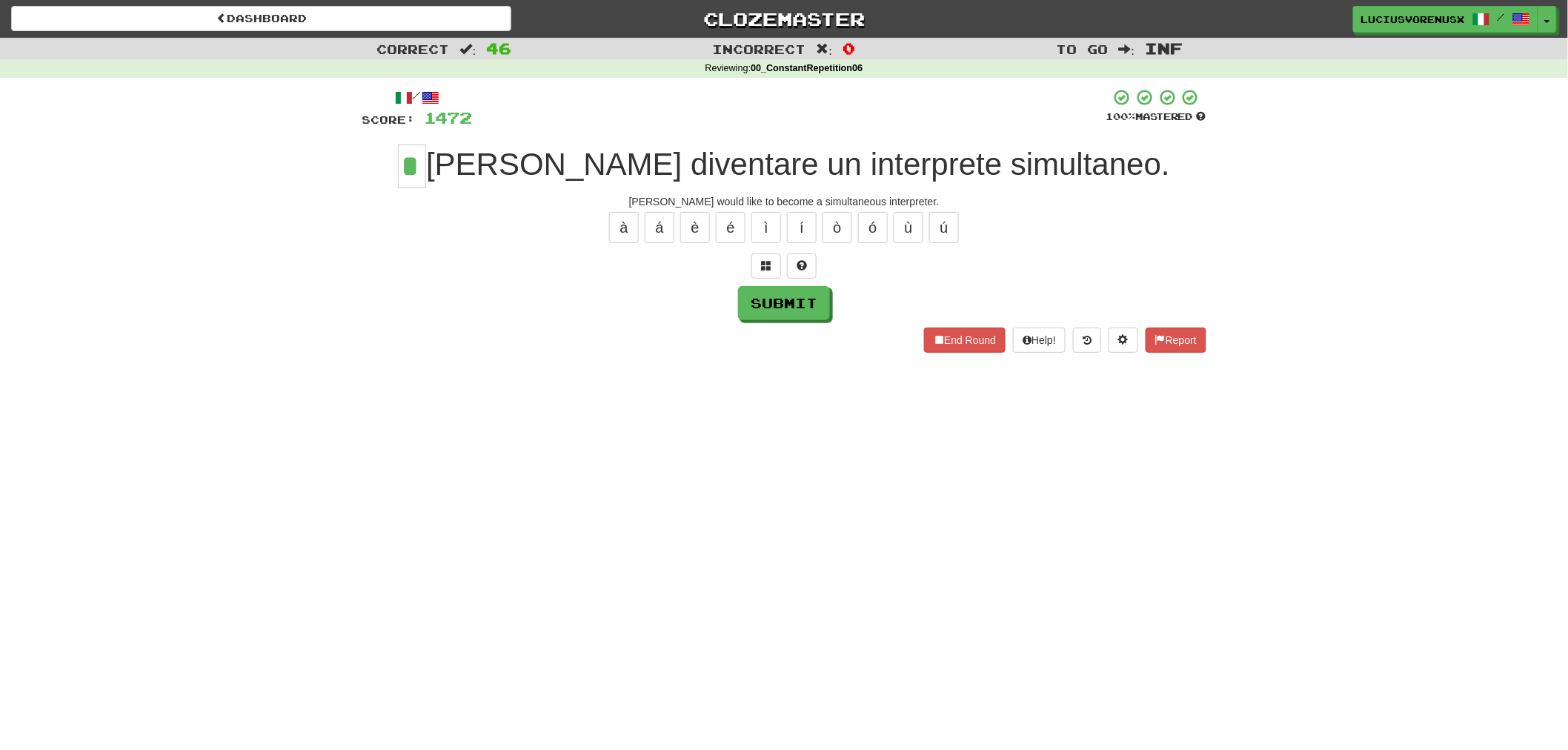
type input "*"
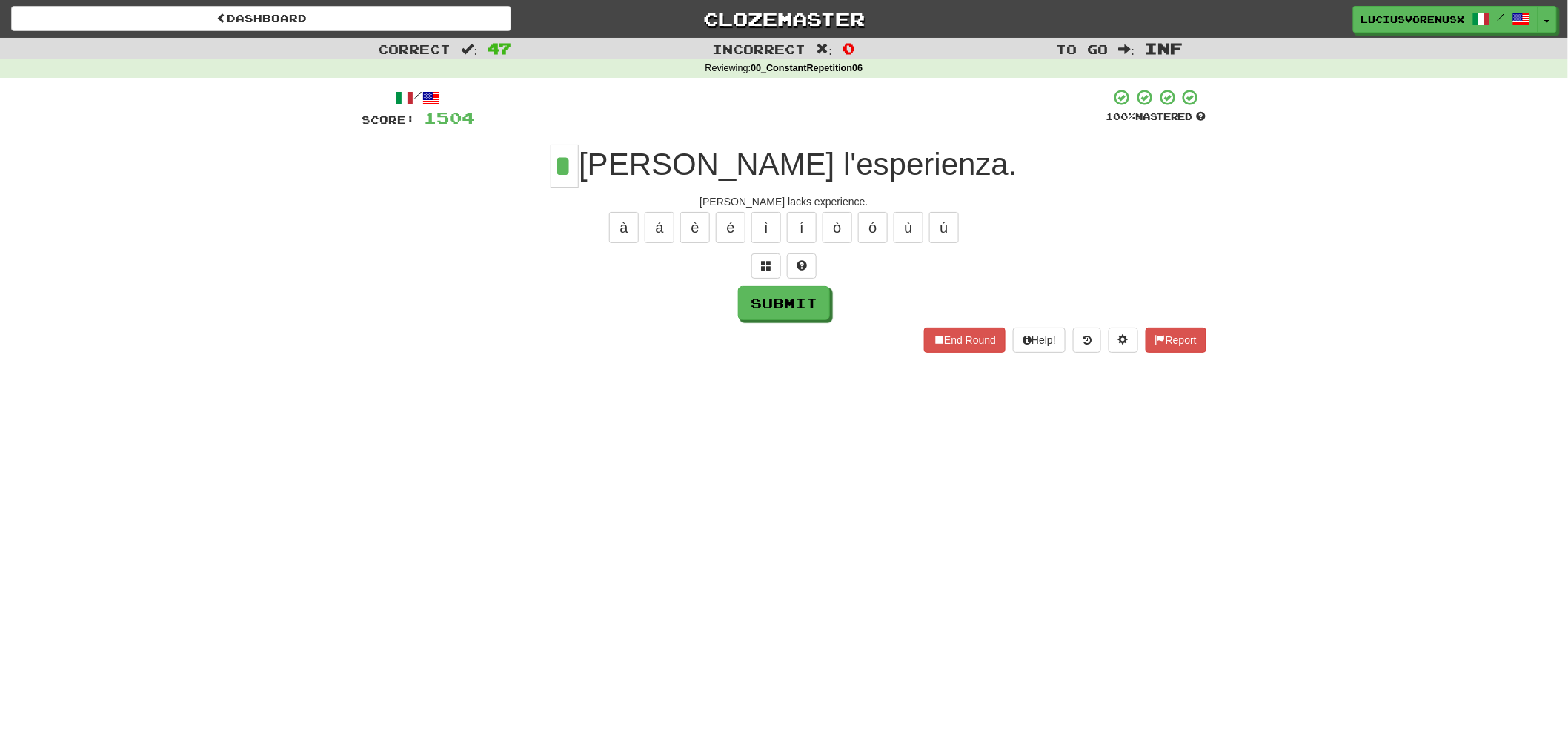
type input "*"
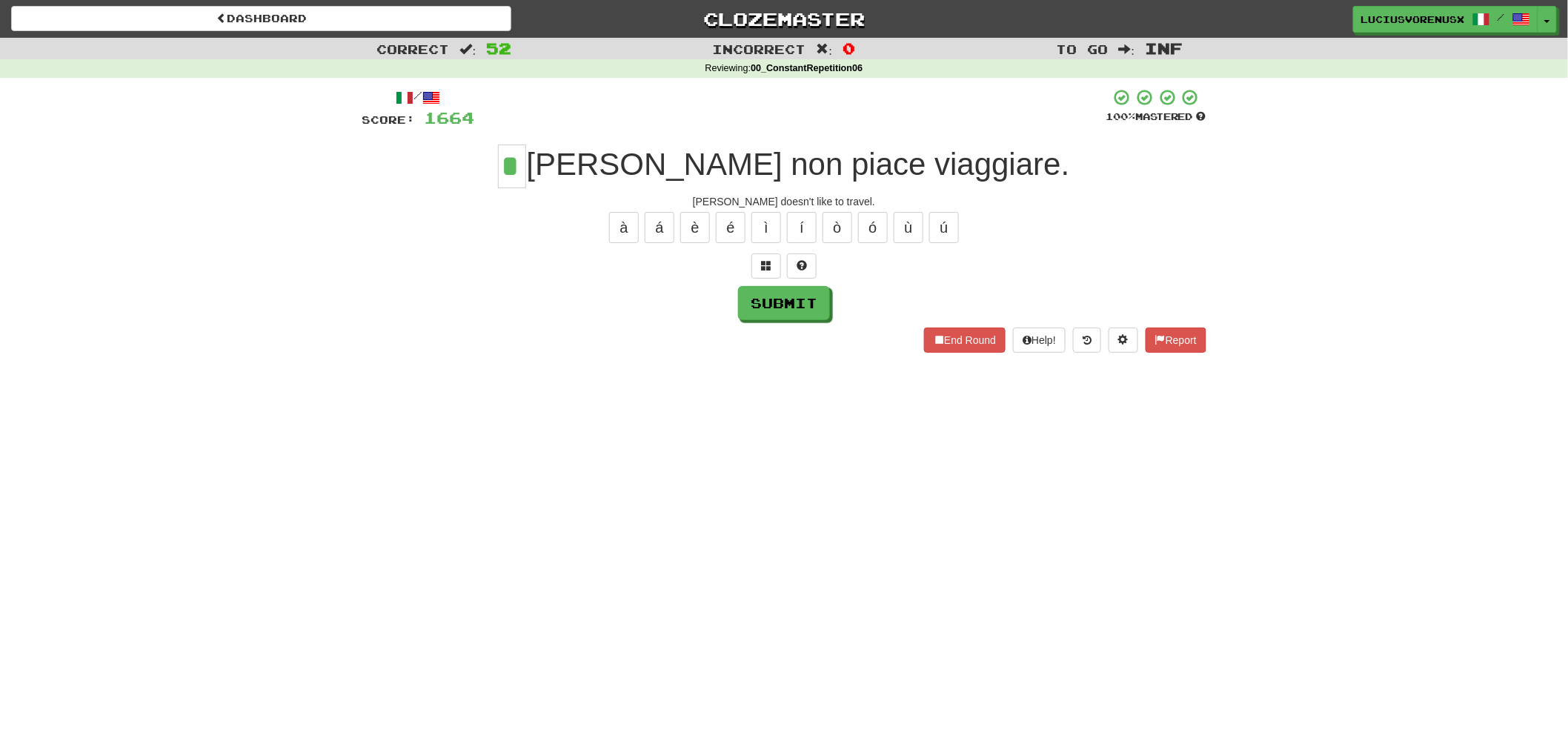
type input "*"
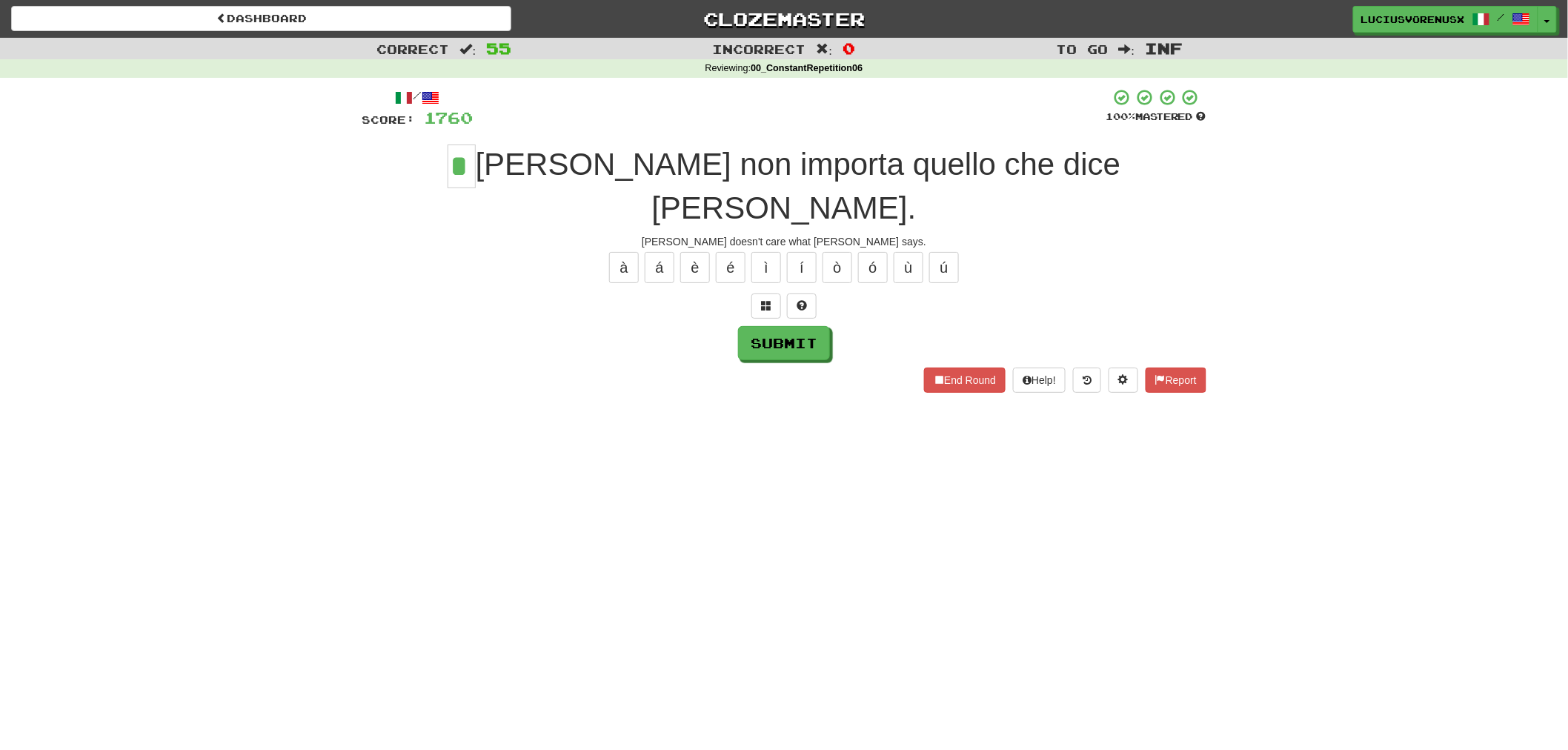
type input "*"
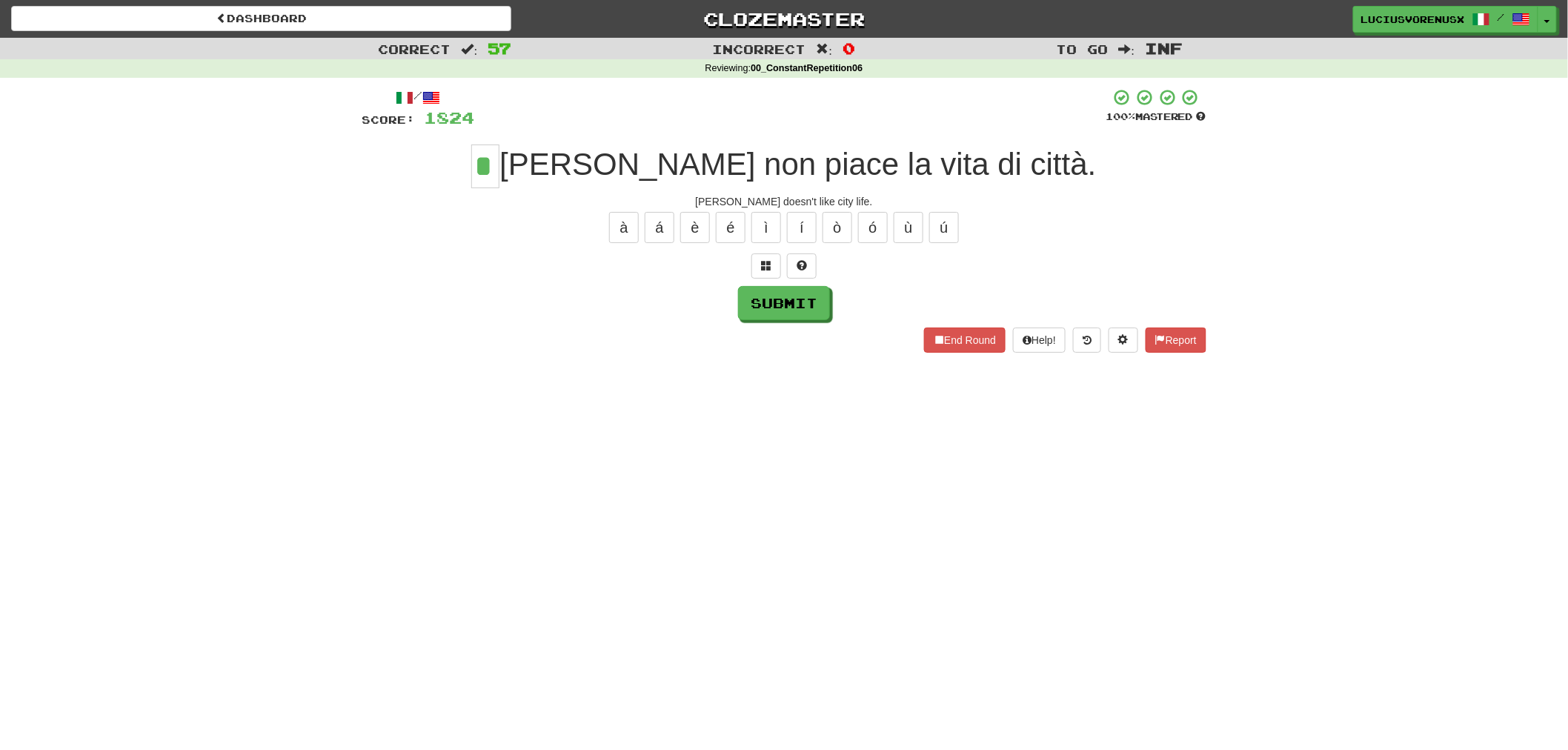
type input "*"
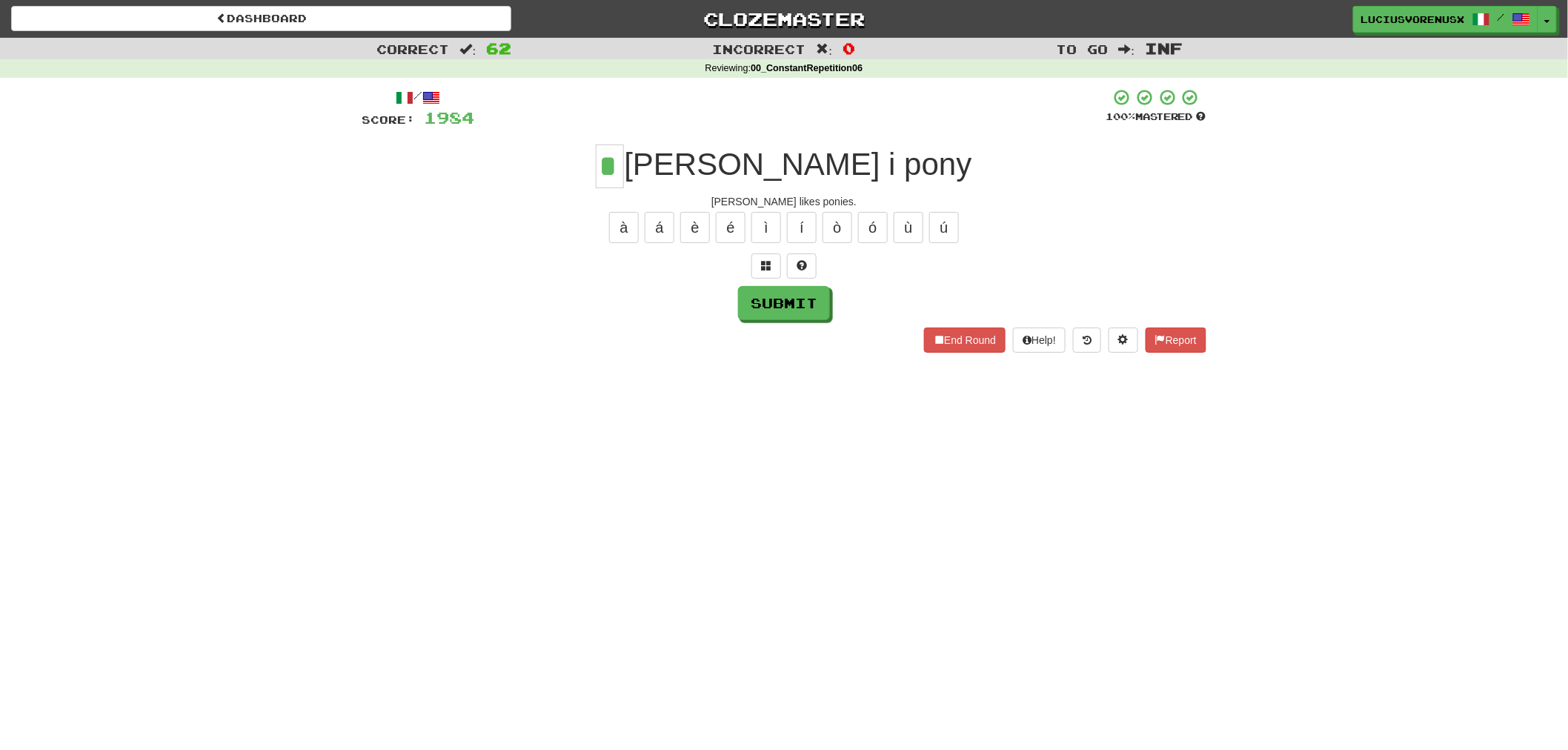
type input "*"
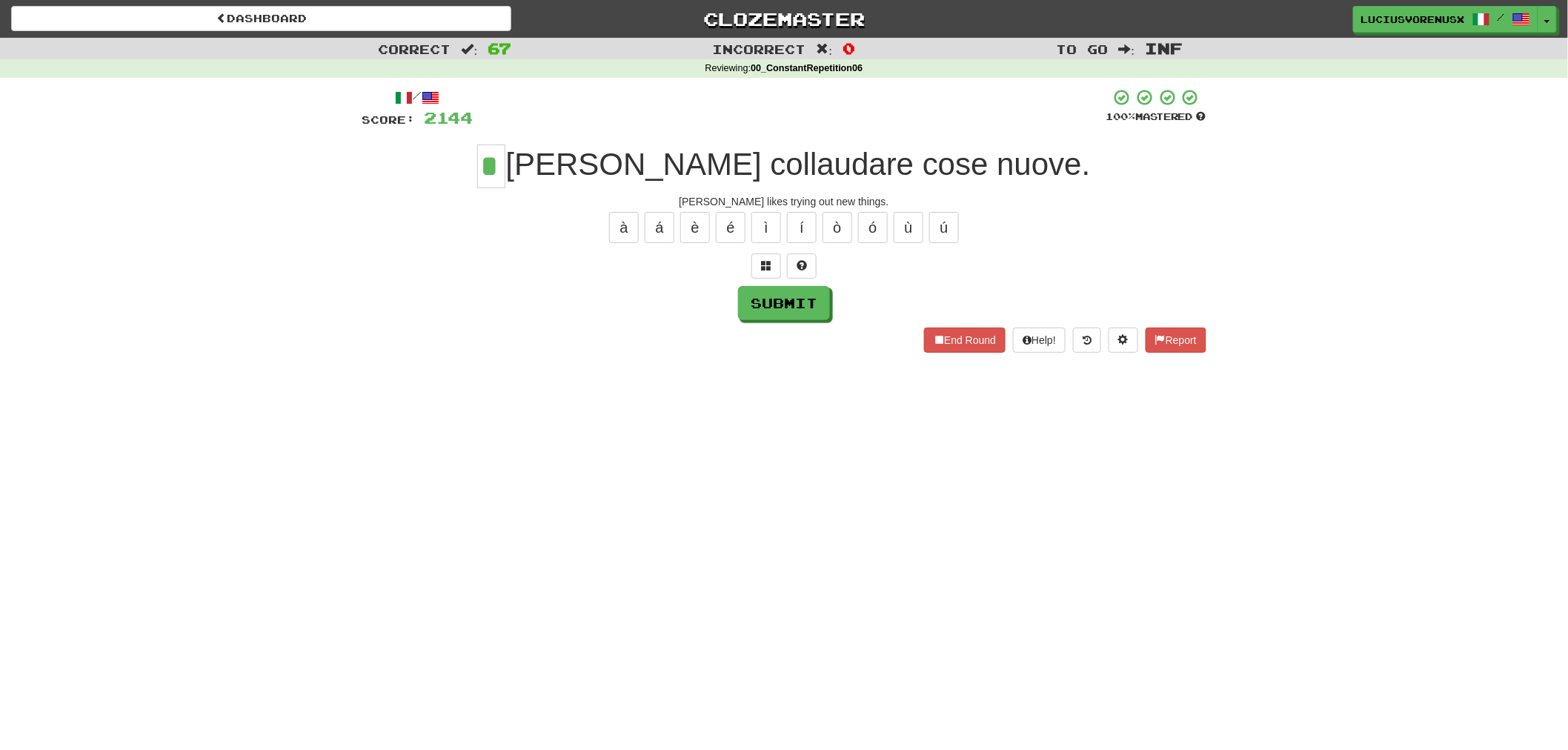
type input "*"
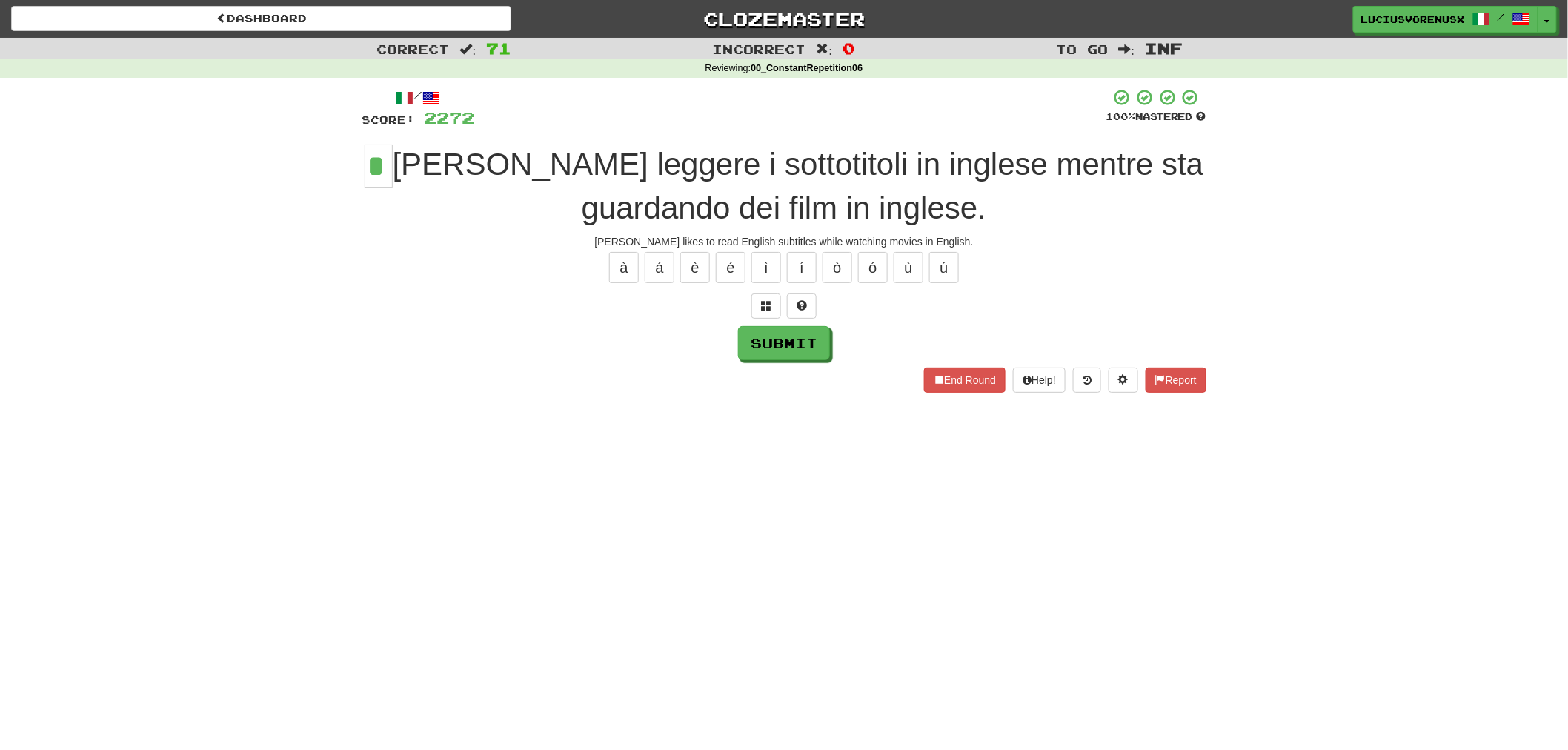
type input "*"
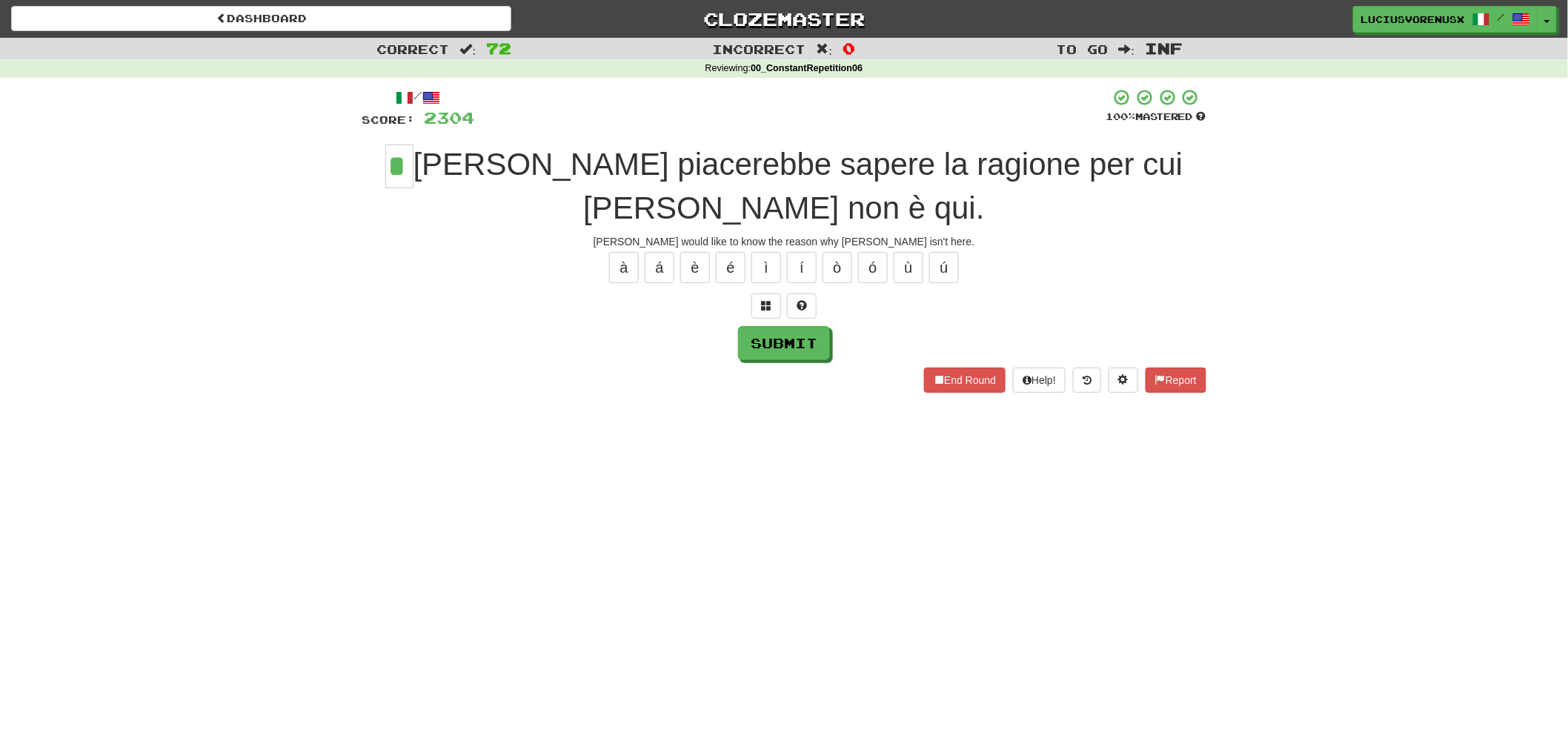
type input "*"
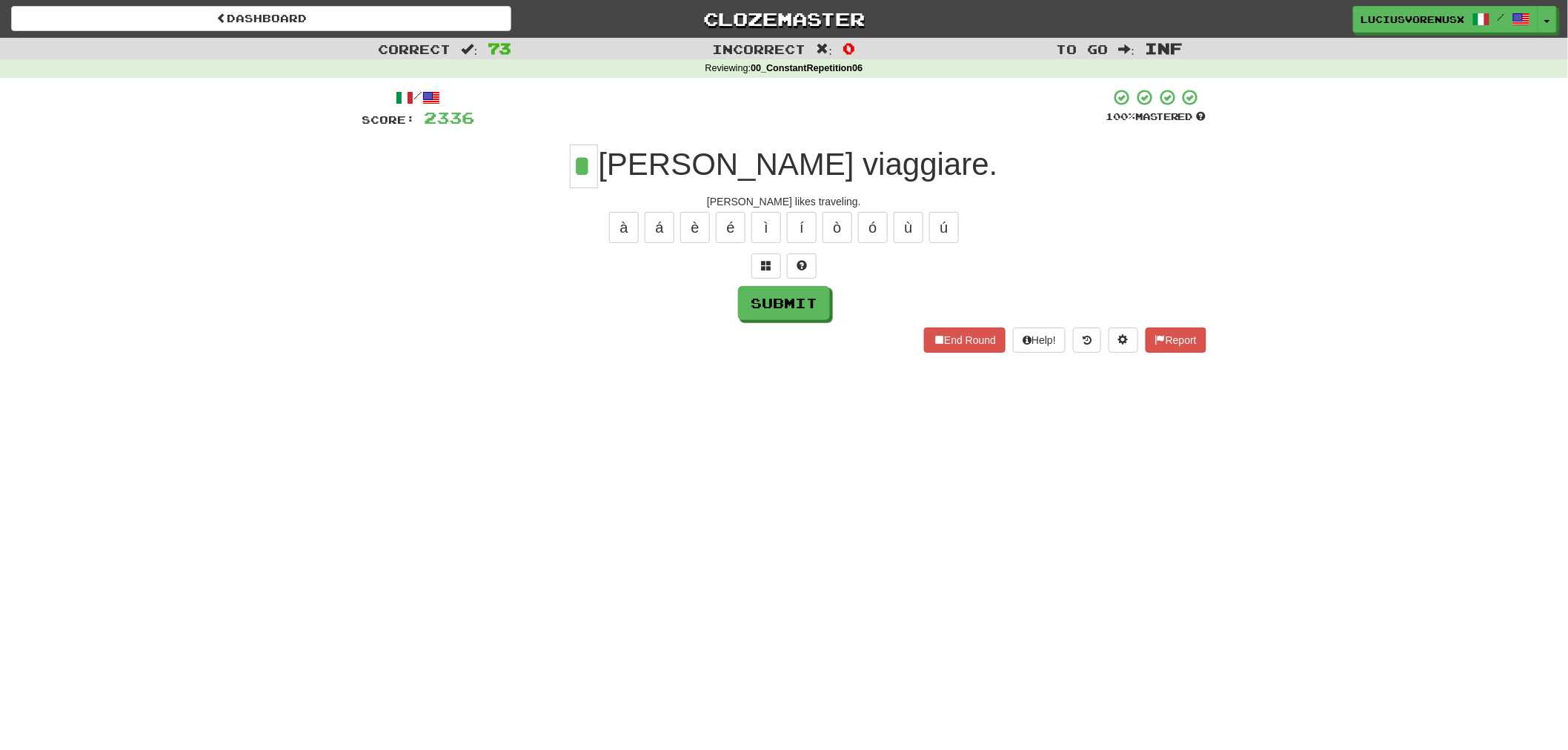
type input "*"
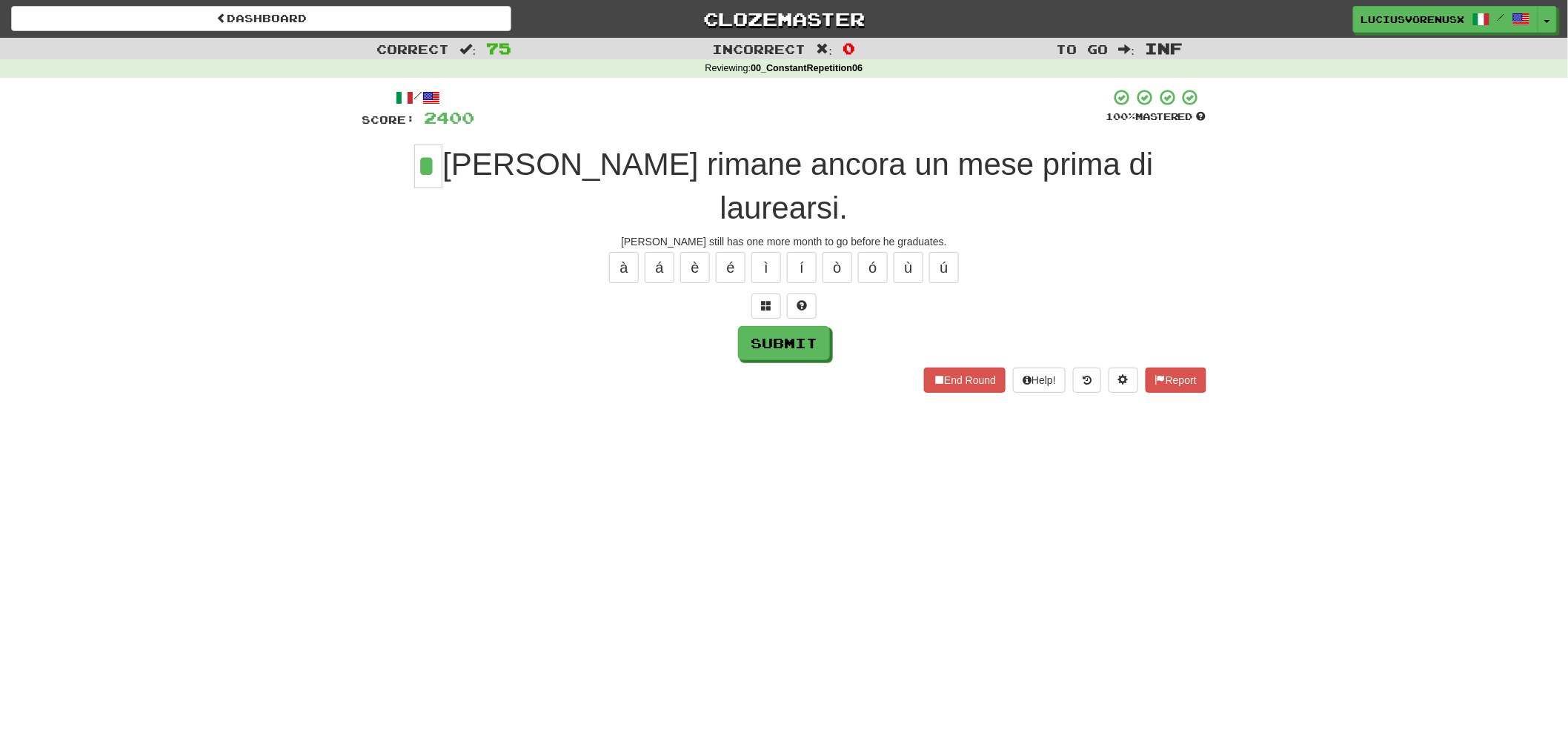
type input "*"
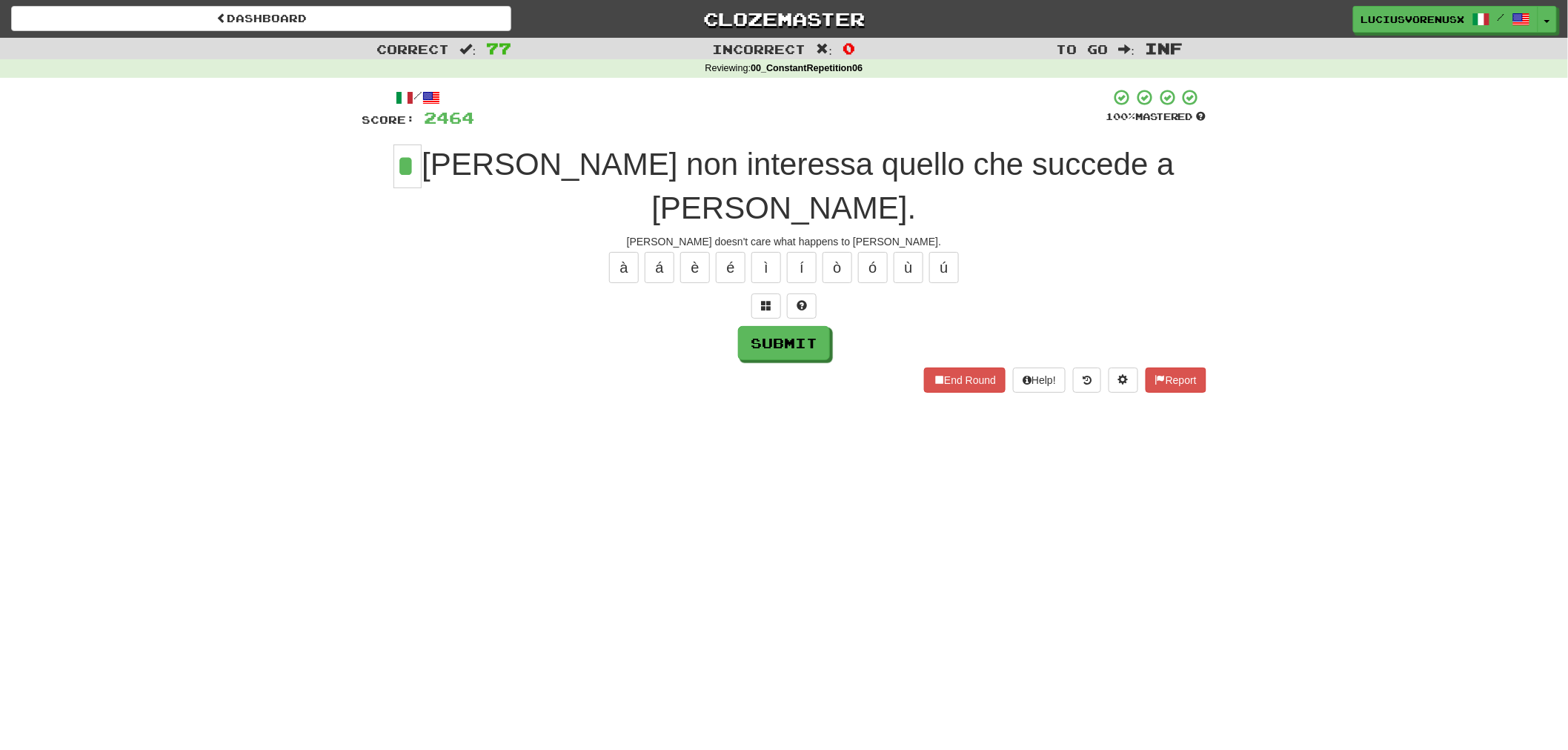
type input "*"
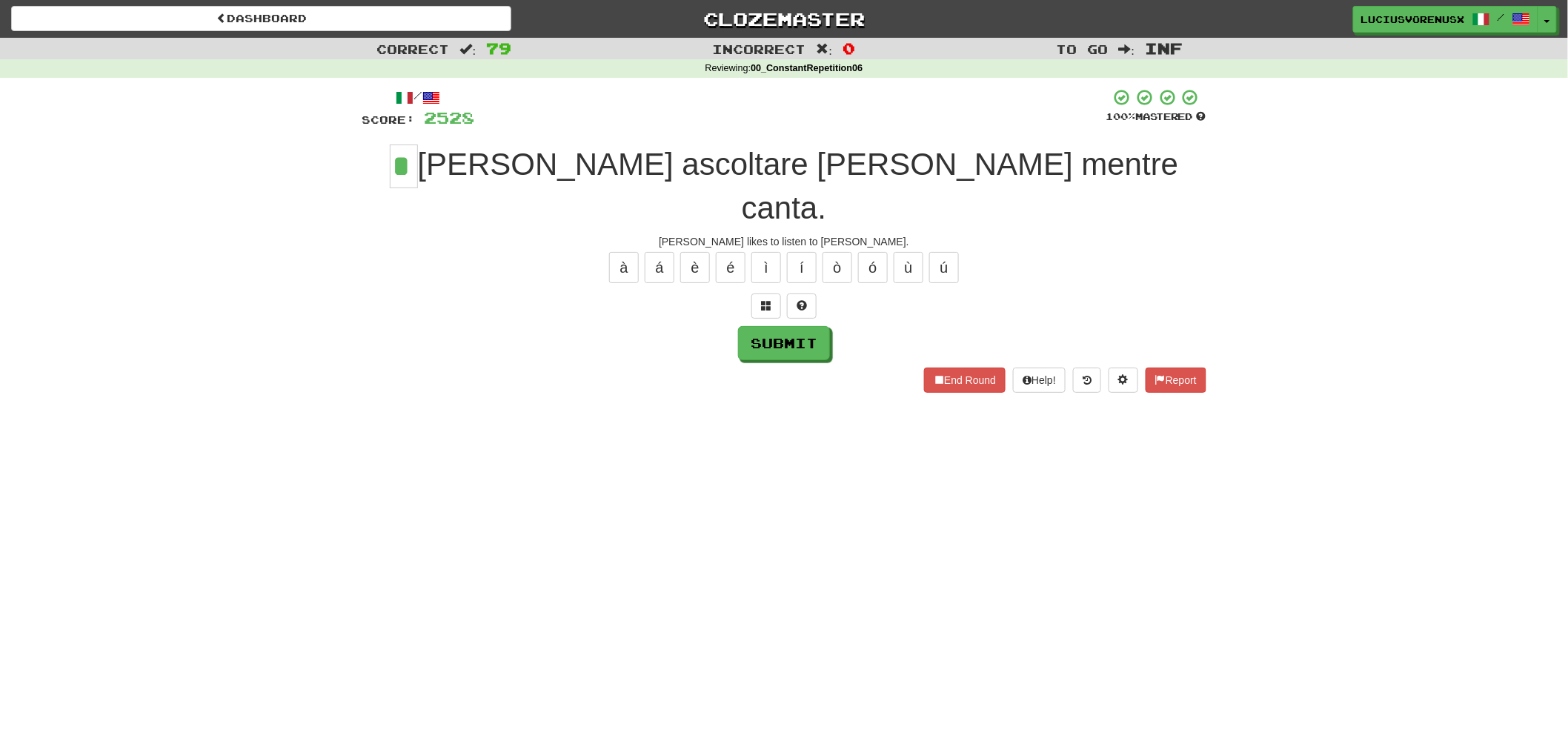
type input "*"
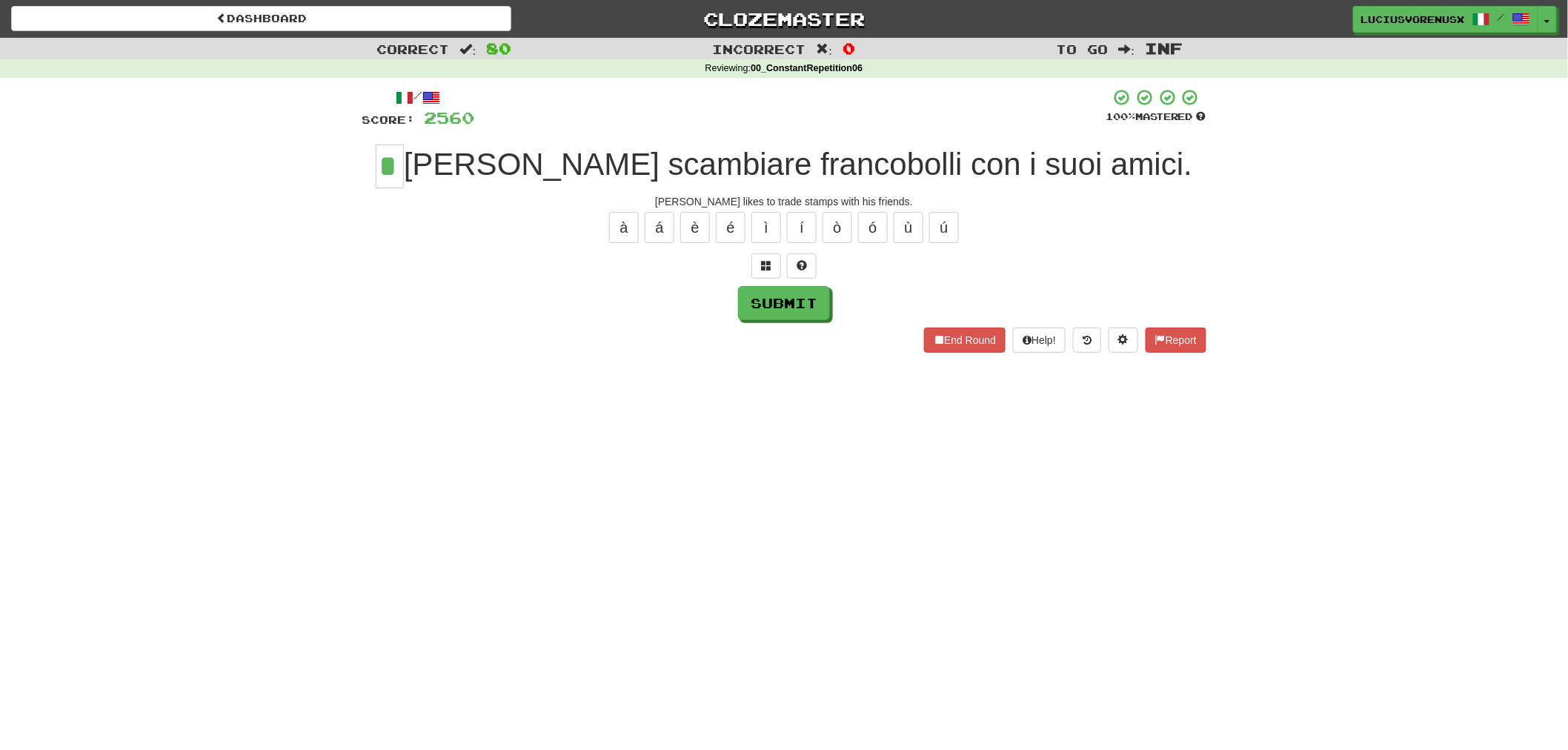
type input "*"
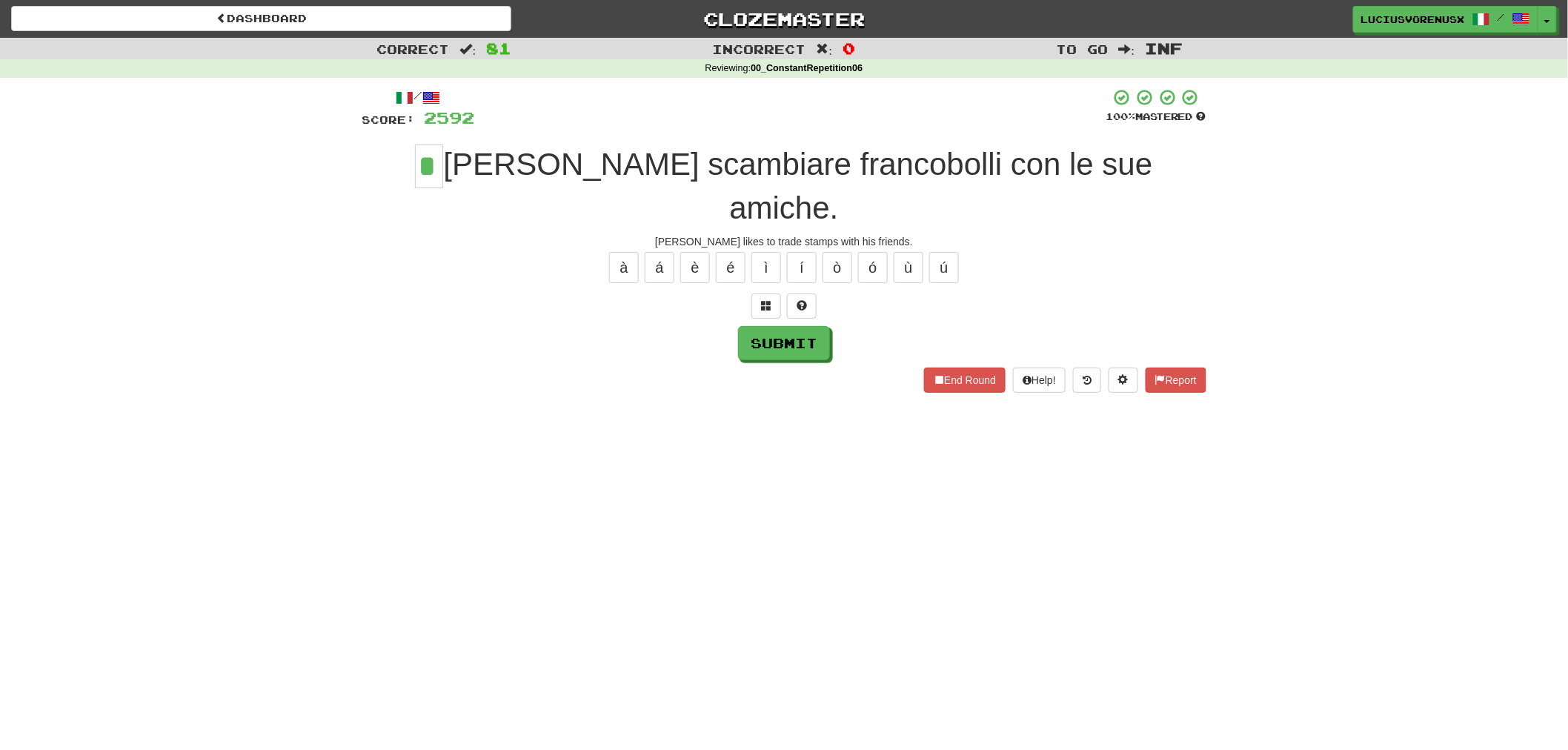
type input "*"
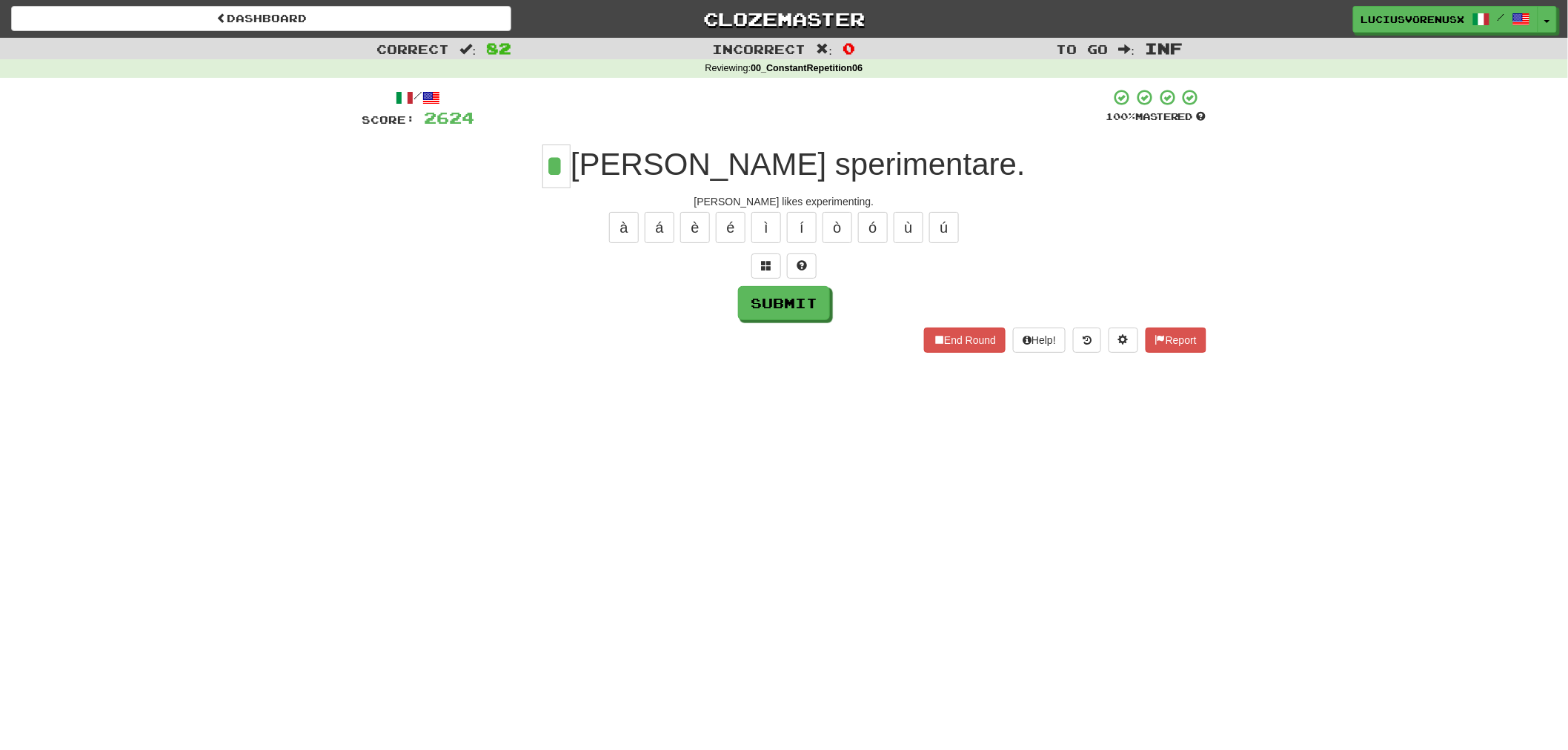
type input "*"
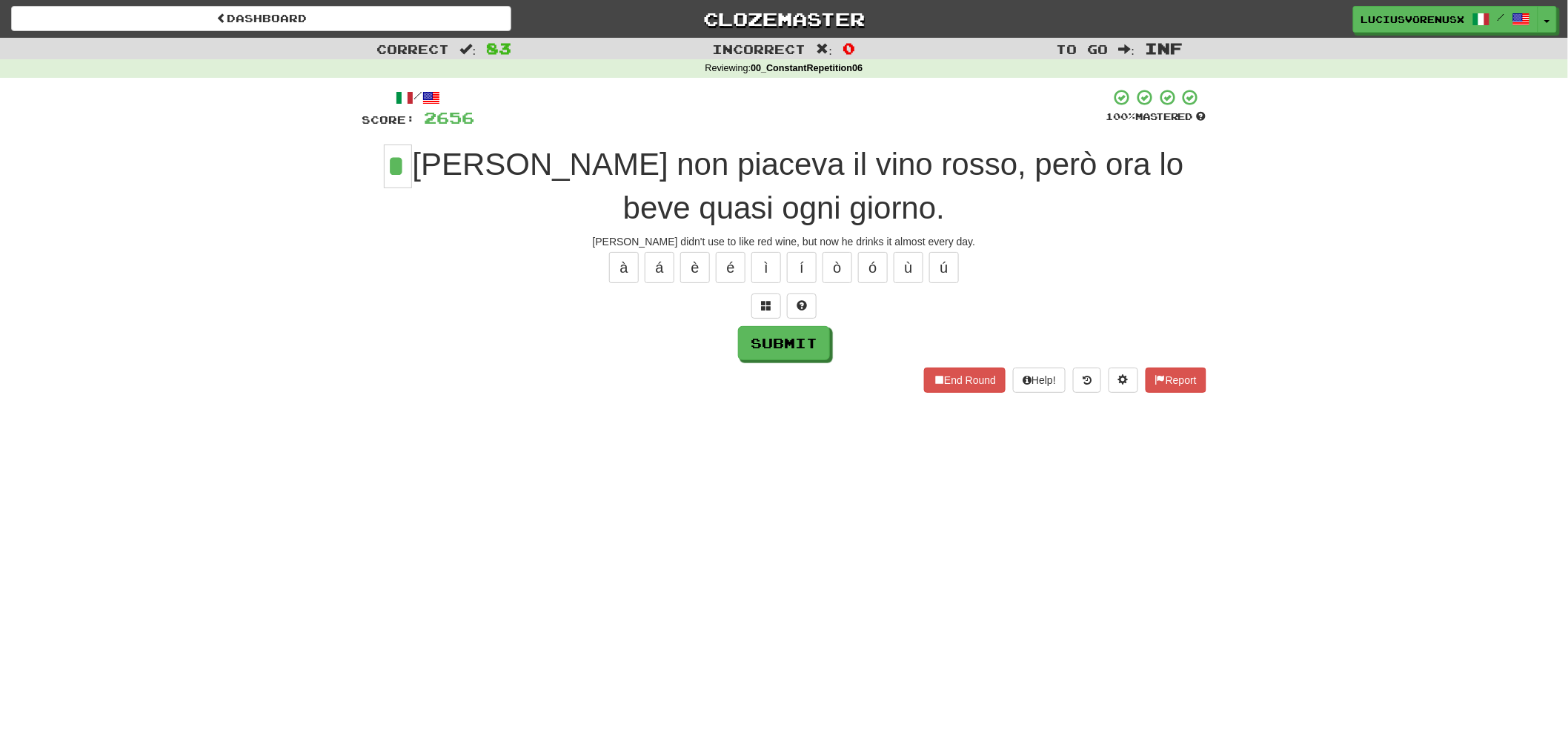
type input "*"
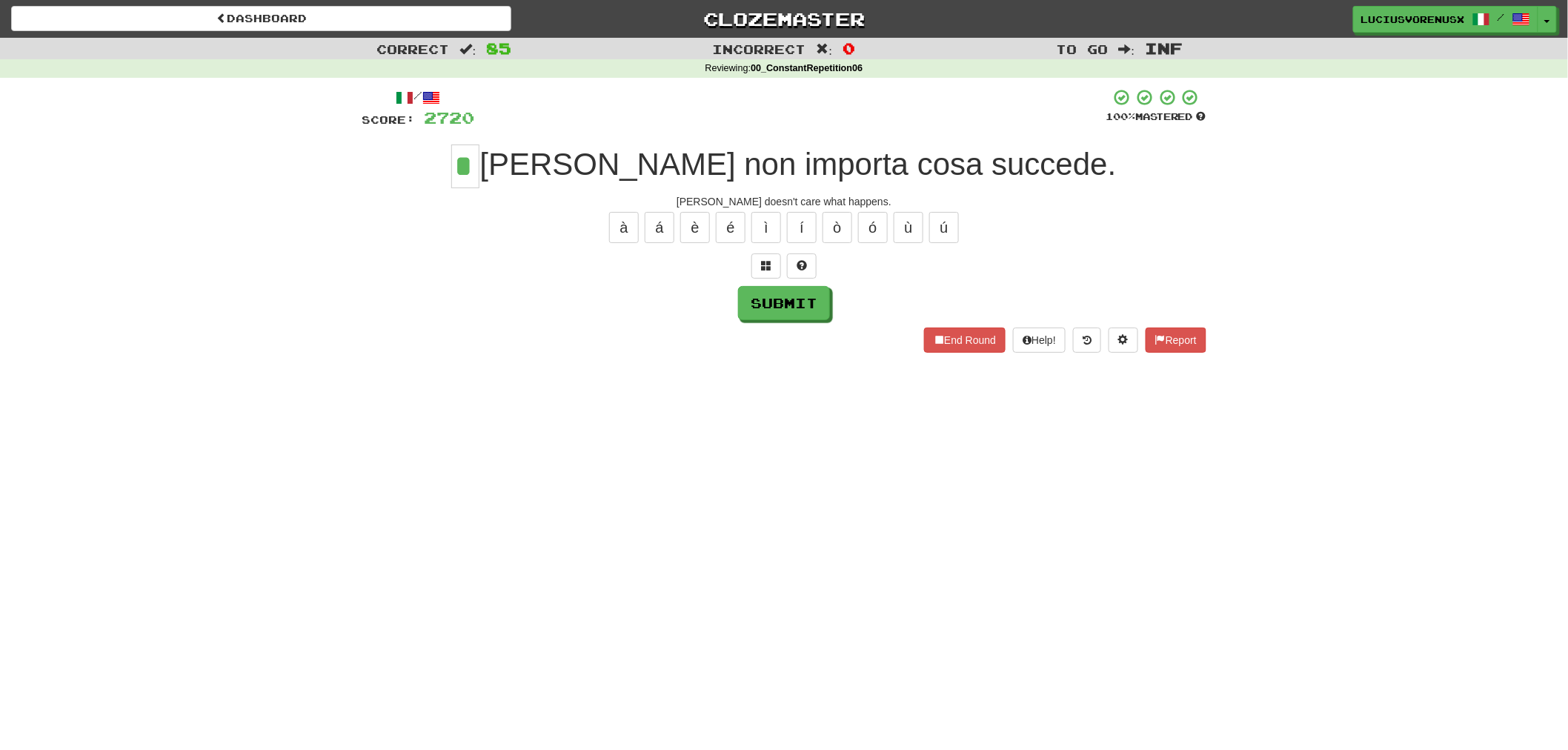
type input "*"
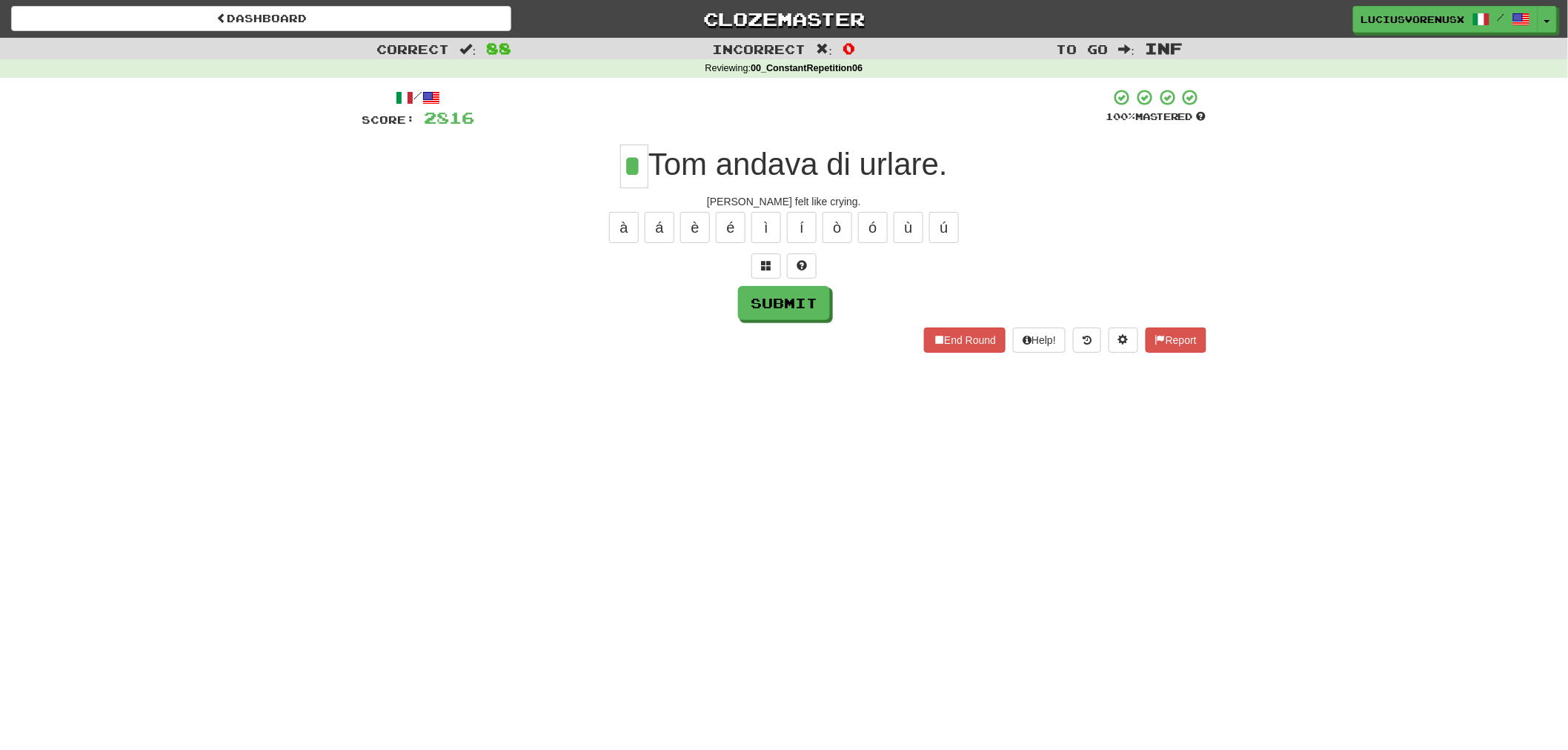
type input "*"
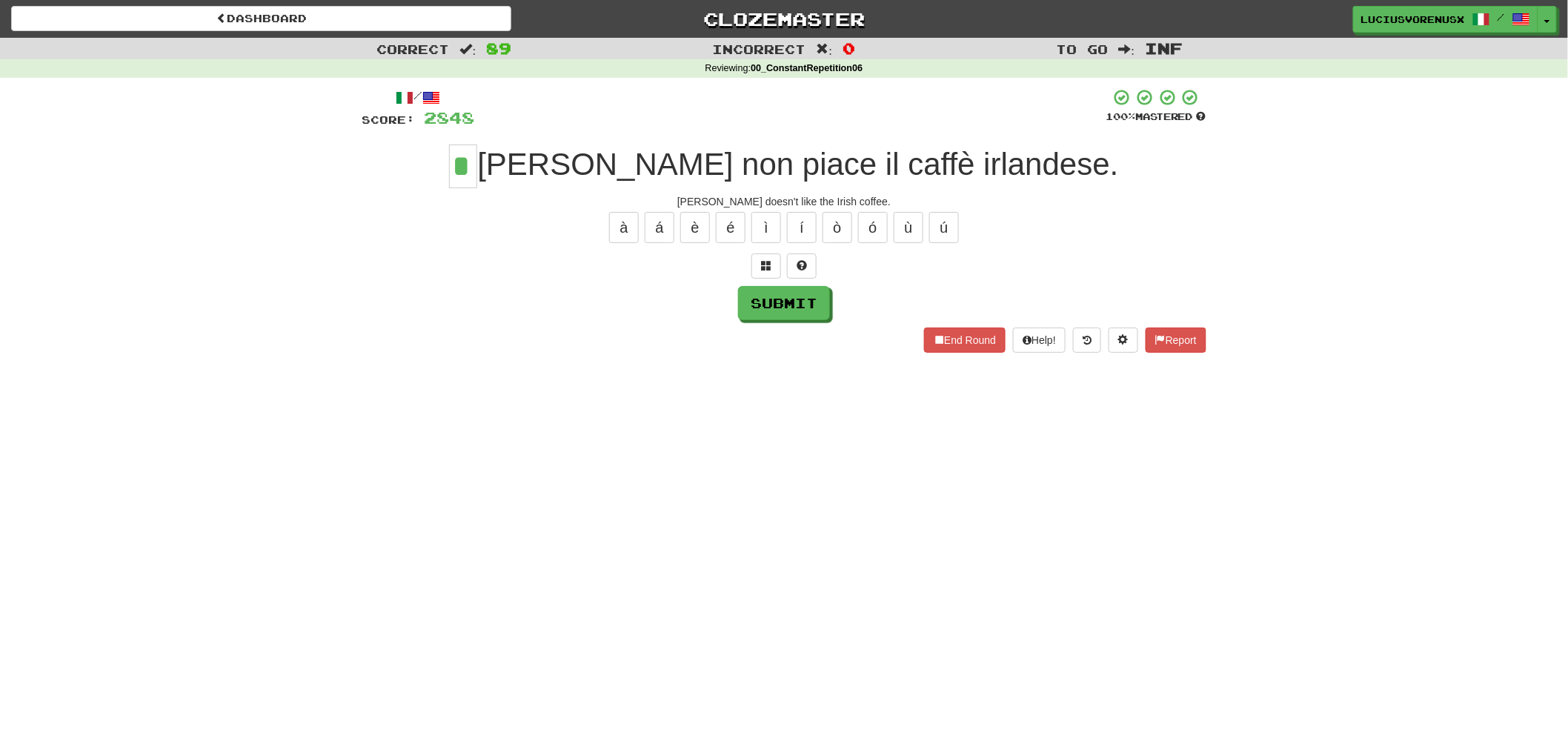
type input "*"
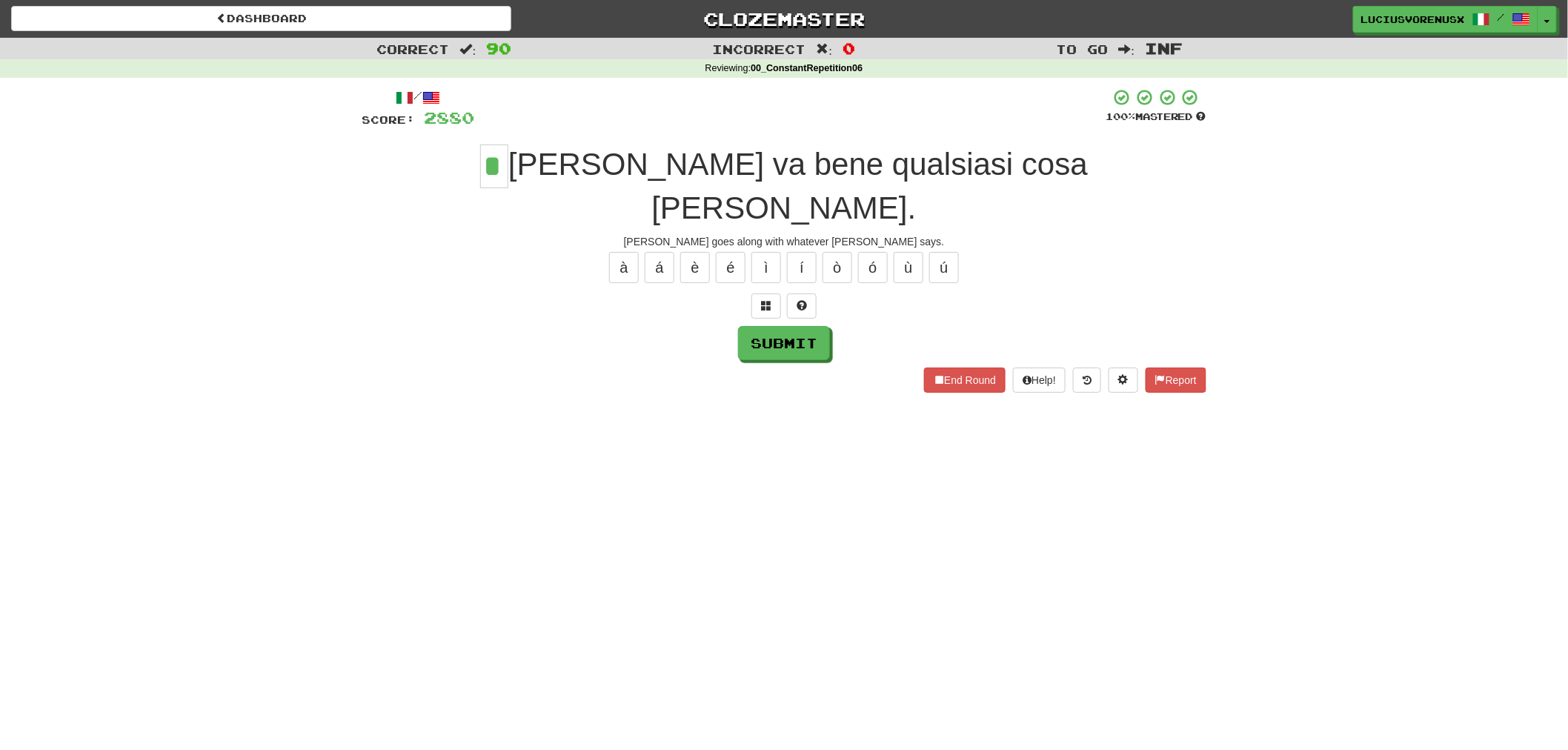
type input "*"
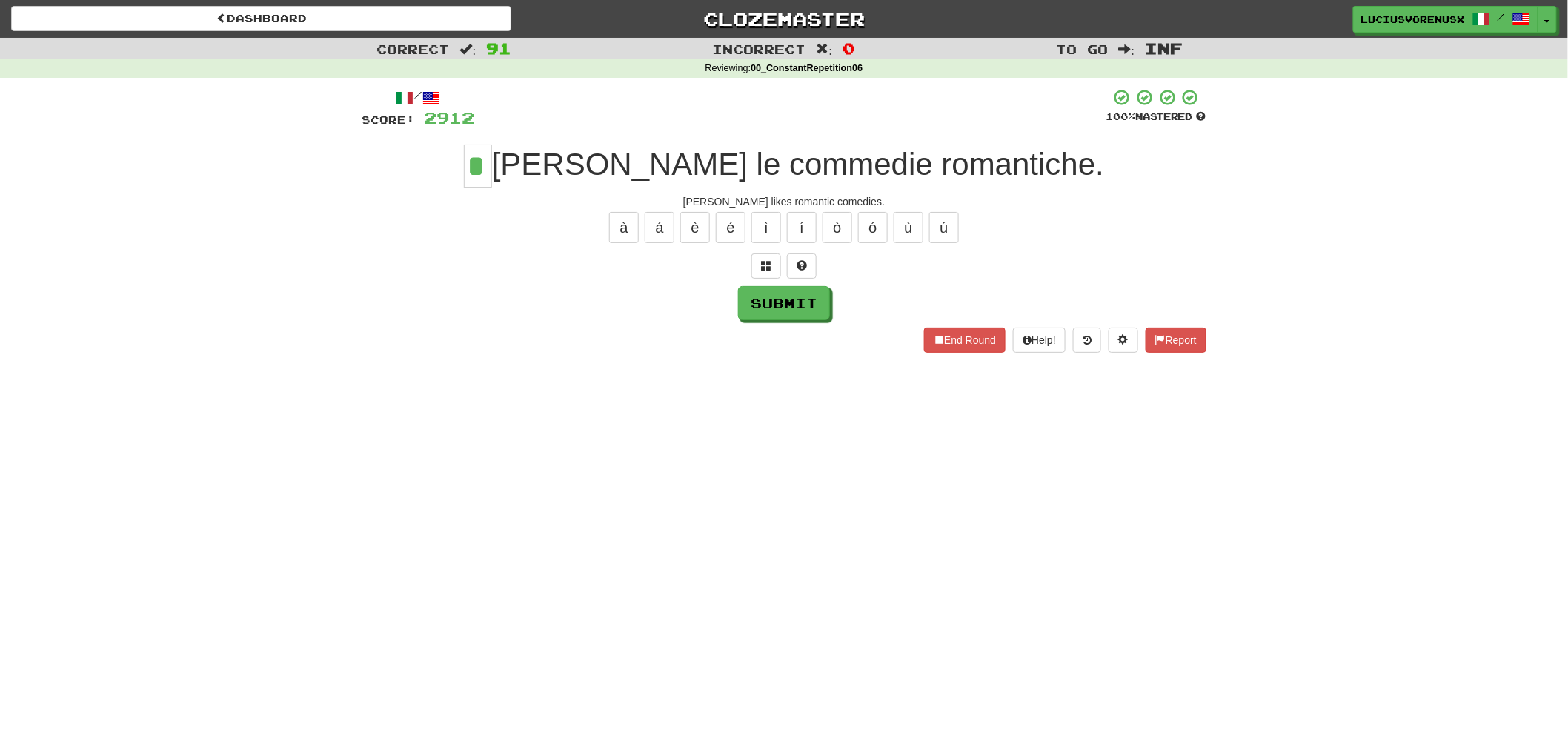
type input "*"
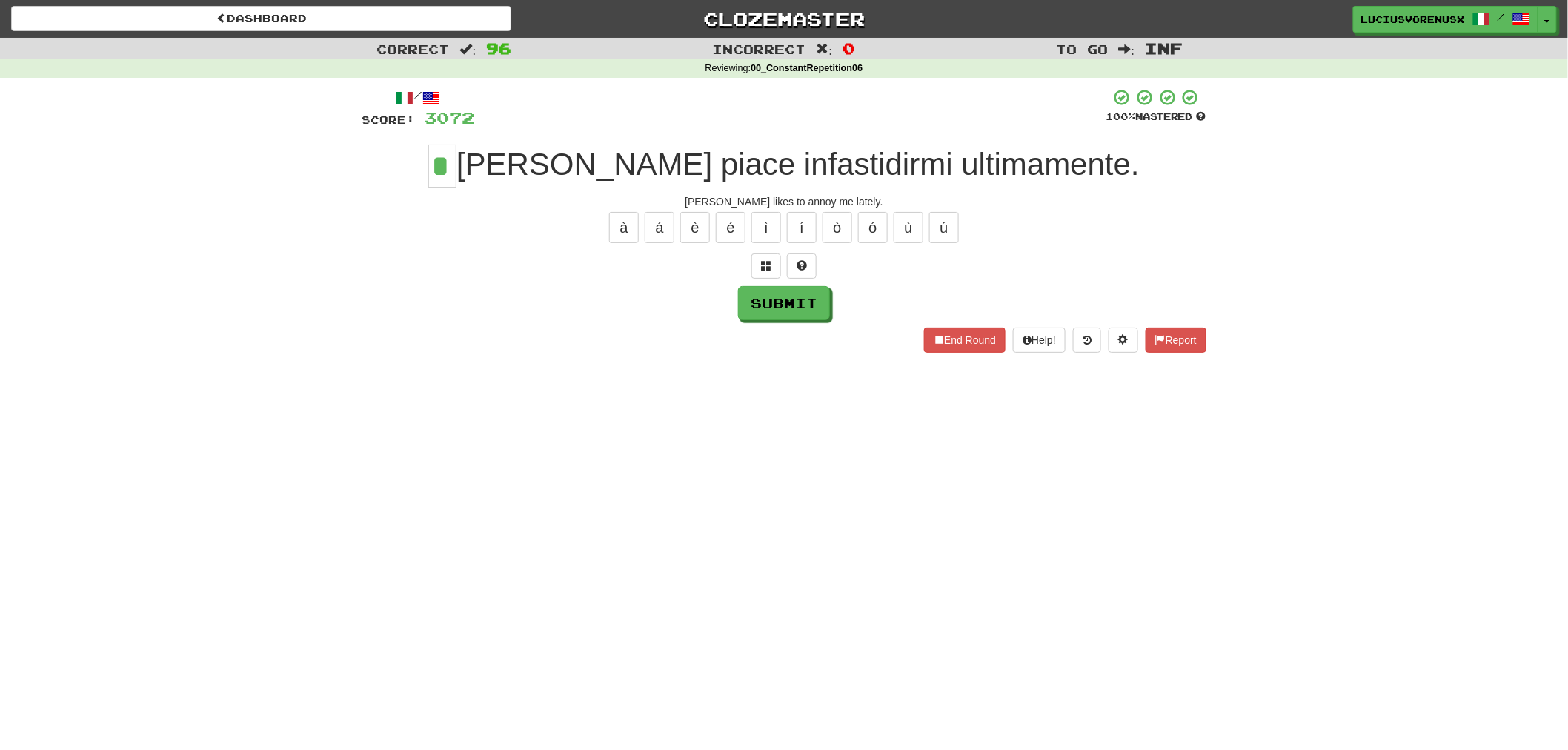
type input "*"
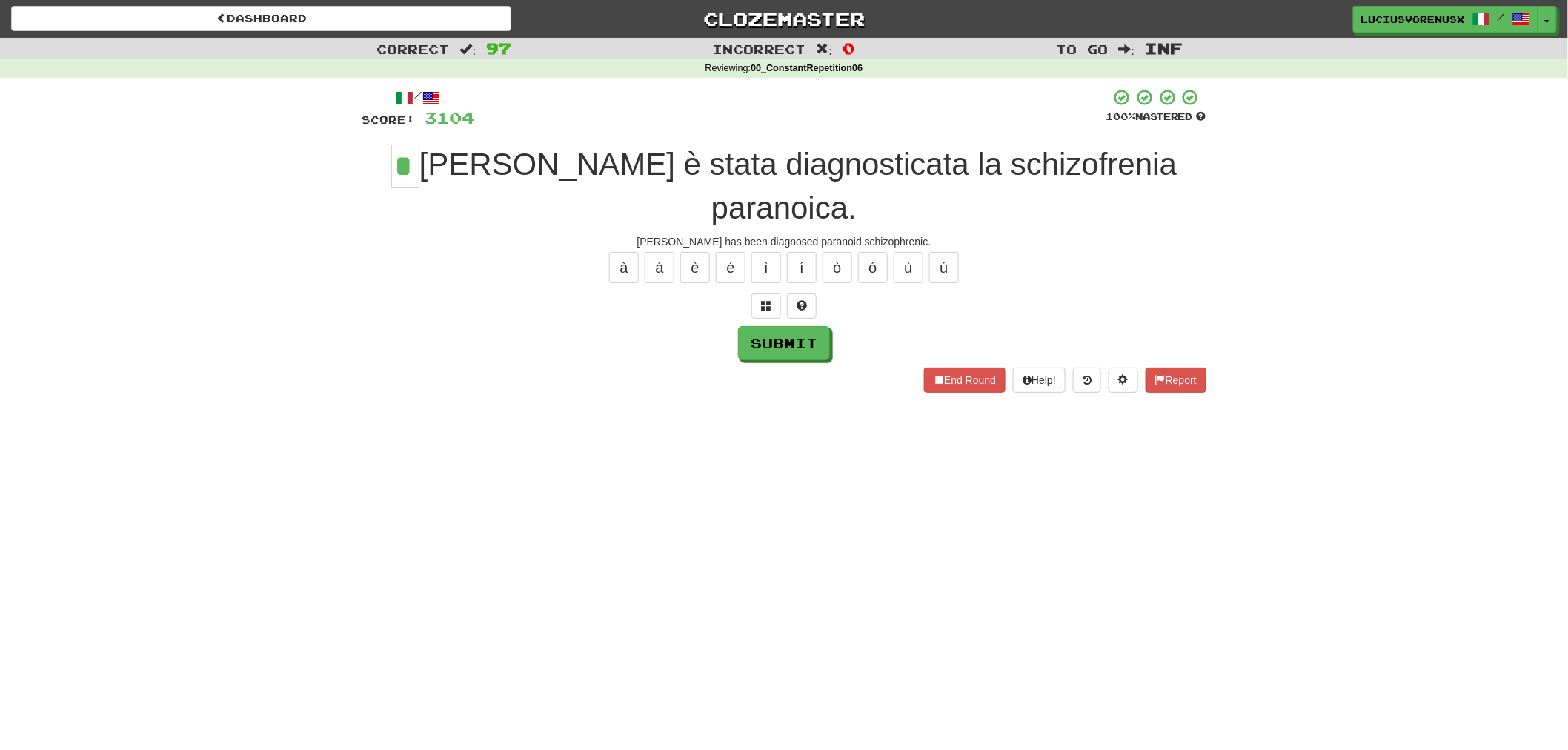
type input "*"
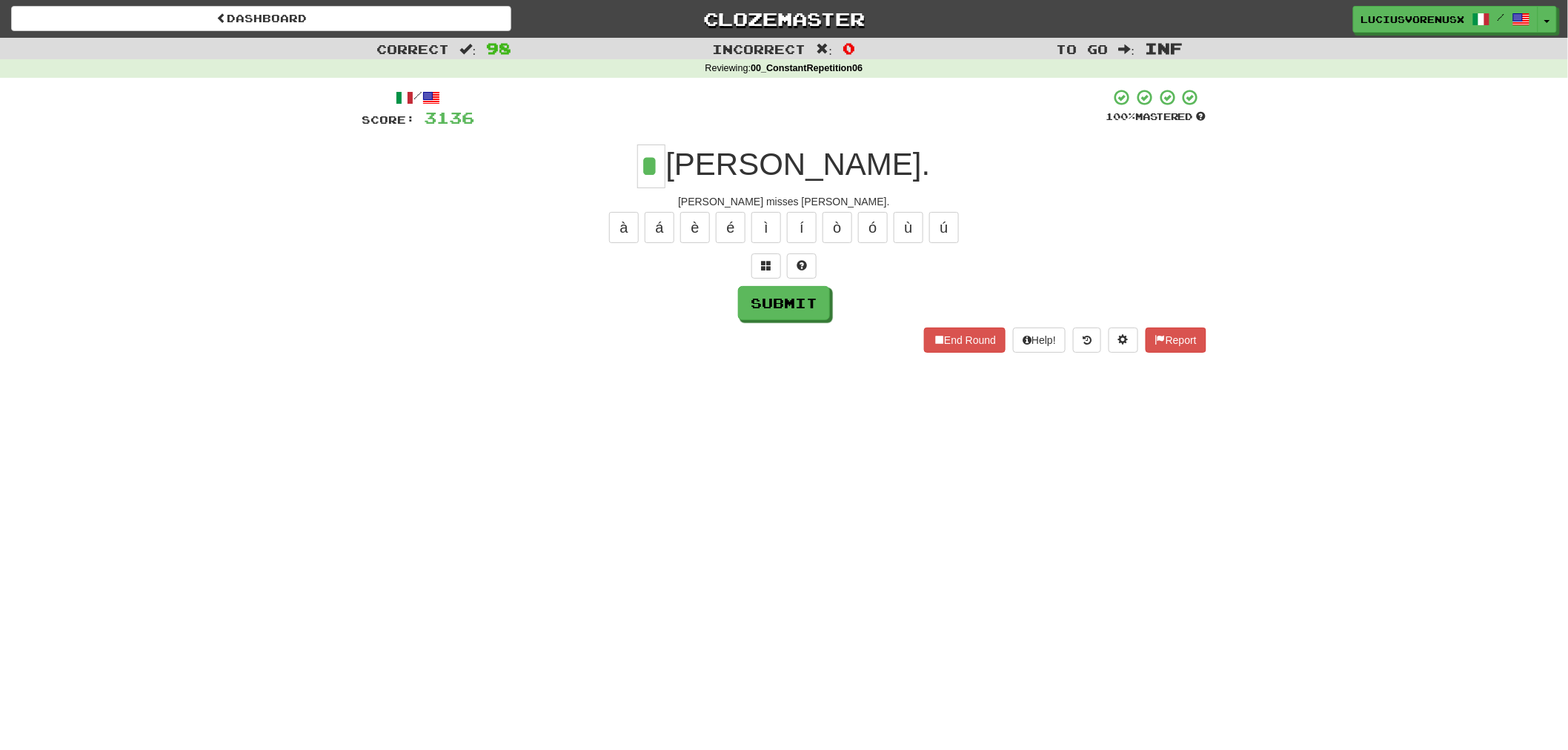
type input "*"
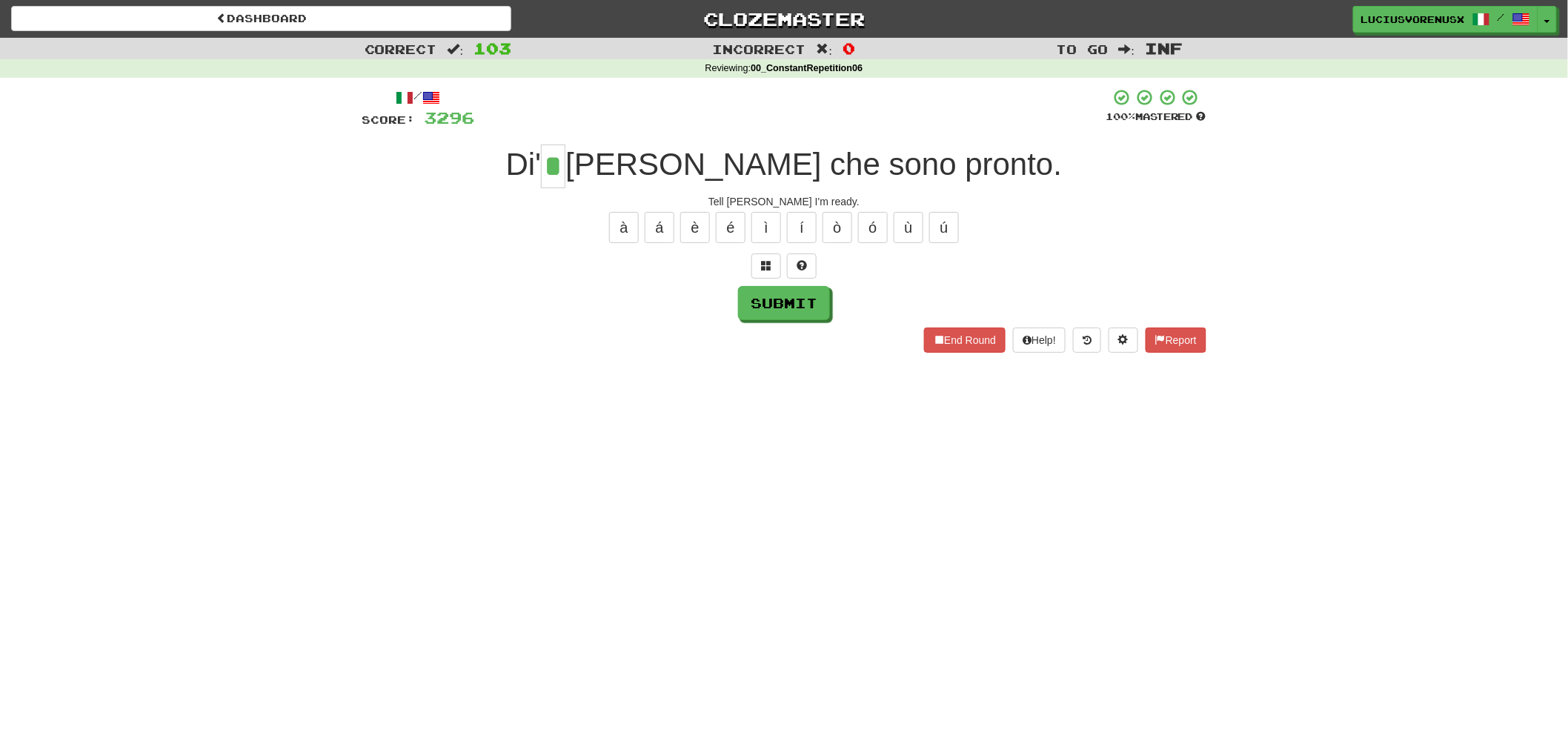
type input "*"
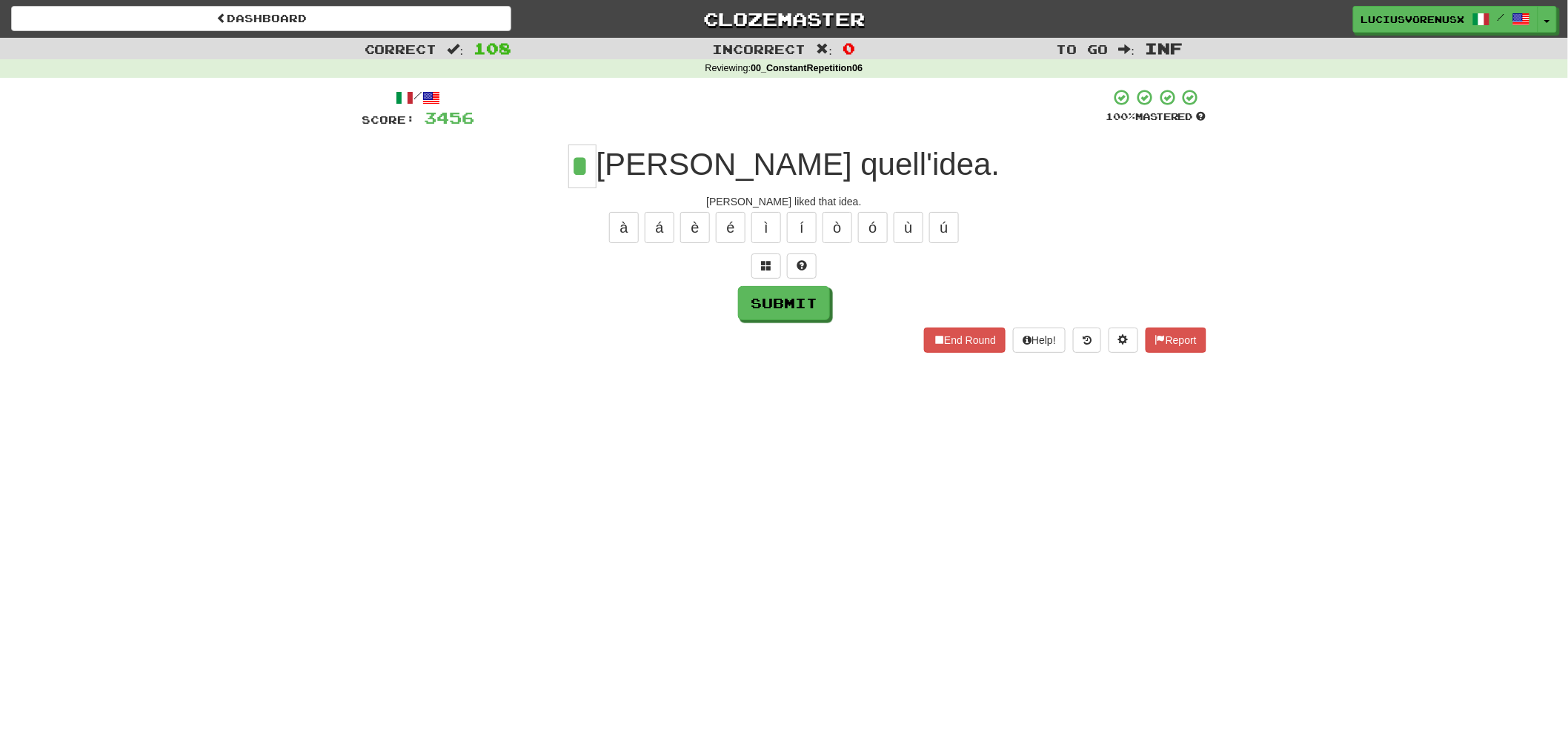
type input "*"
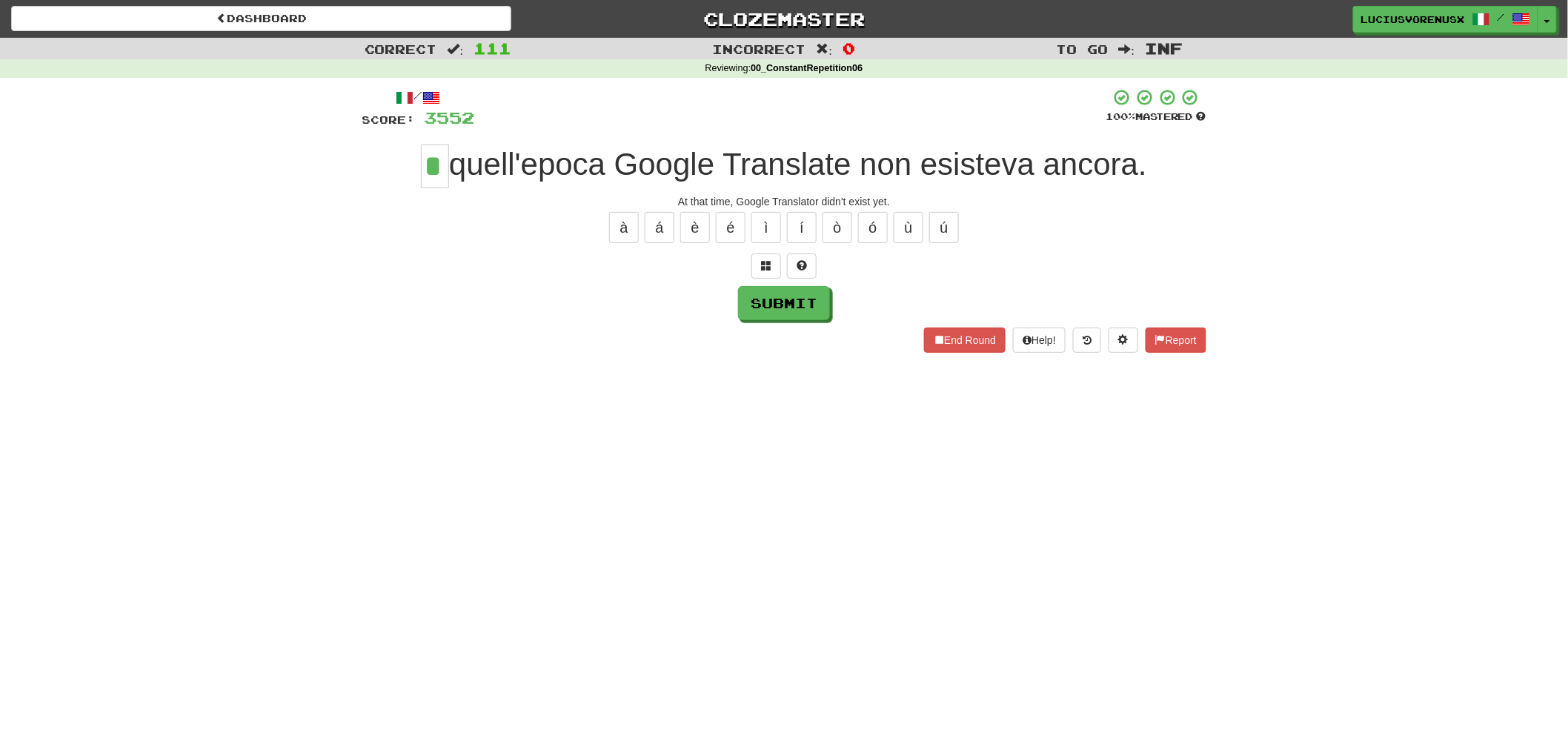
type input "*"
